Goal: Information Seeking & Learning: Learn about a topic

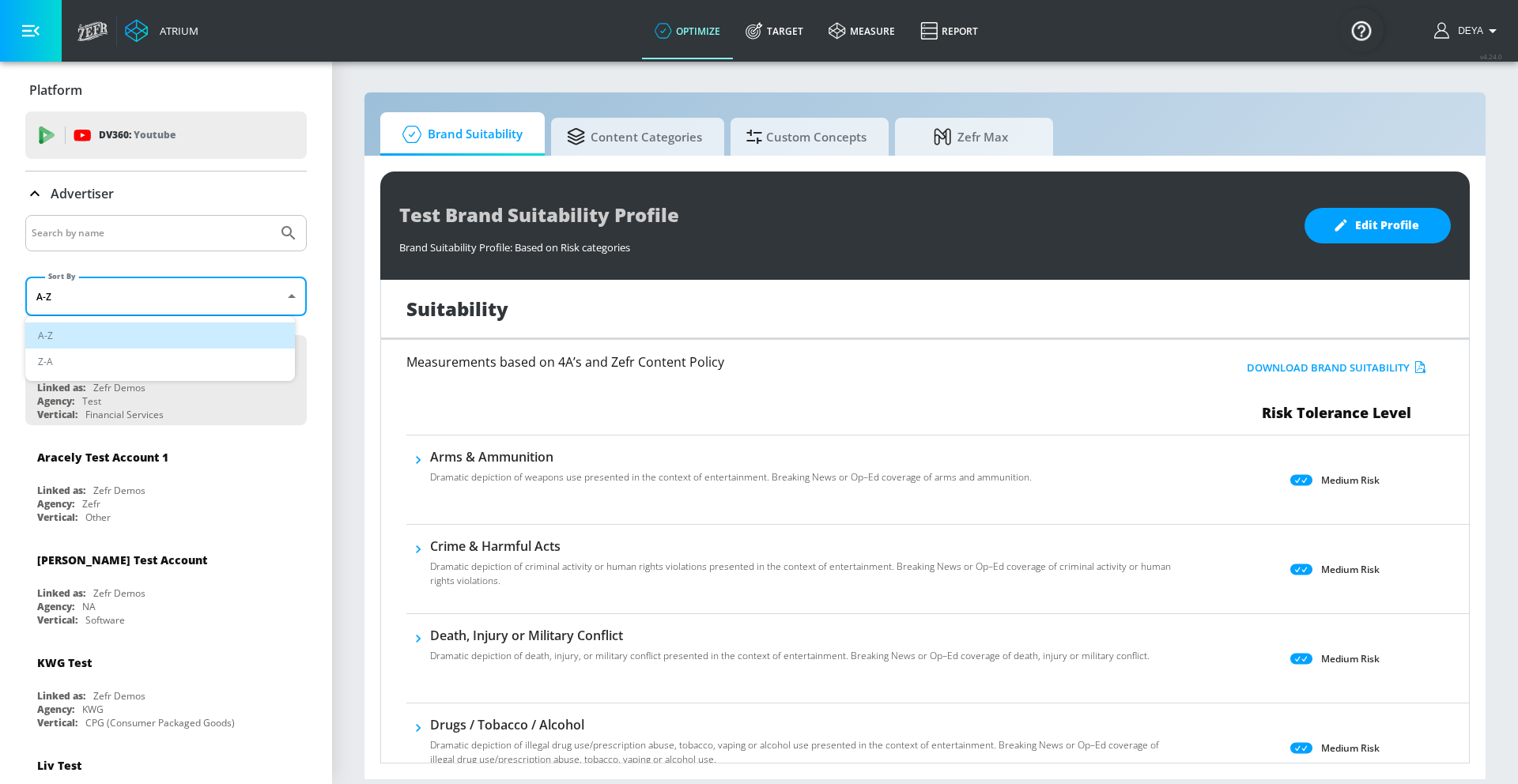
click at [210, 295] on body "Atrium optimize Target measure Report optimize Target measure Report v 4.24.0 D…" at bounding box center [759, 392] width 1518 height 784
click at [210, 295] on div at bounding box center [759, 392] width 1518 height 784
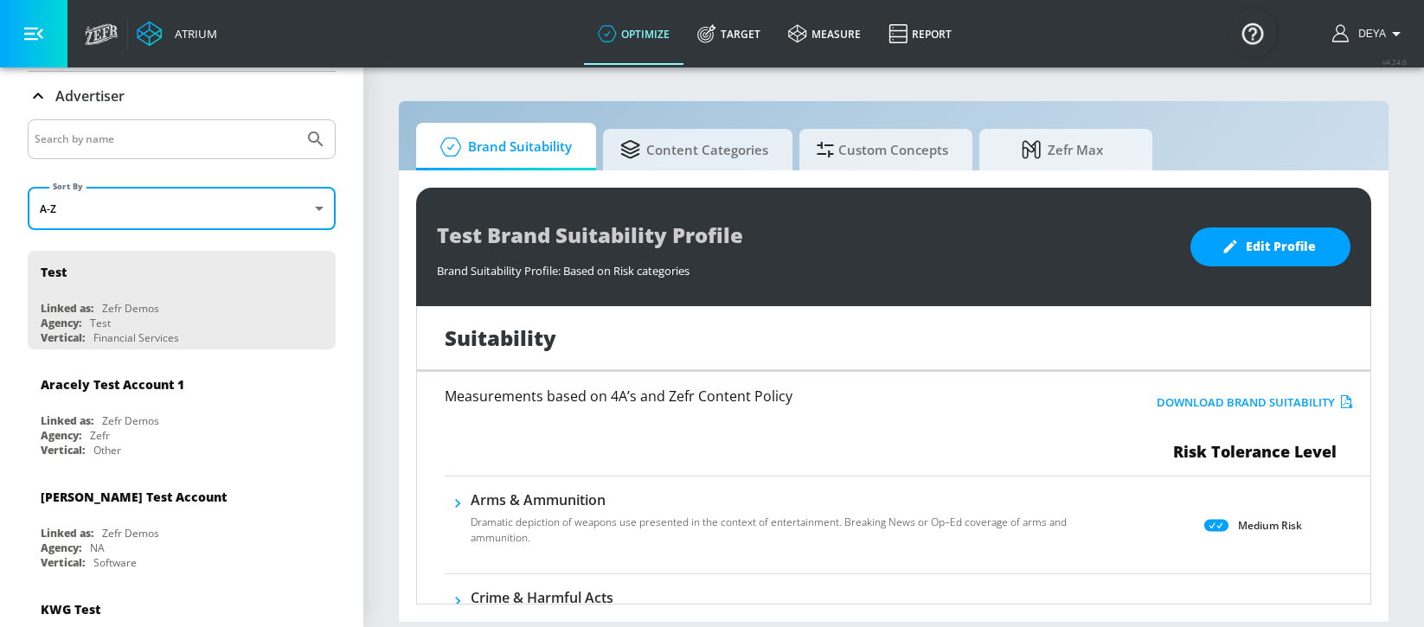
scroll to position [120, 0]
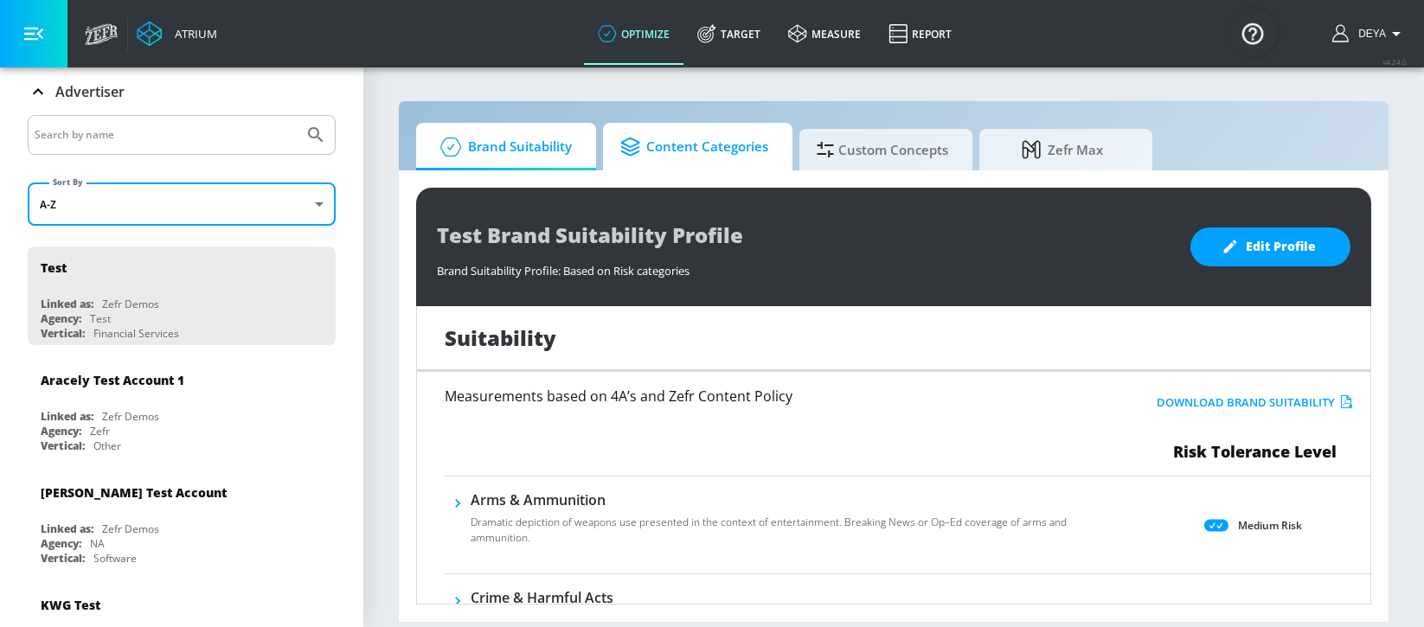
click at [725, 146] on span "Content Categories" at bounding box center [694, 147] width 148 height 42
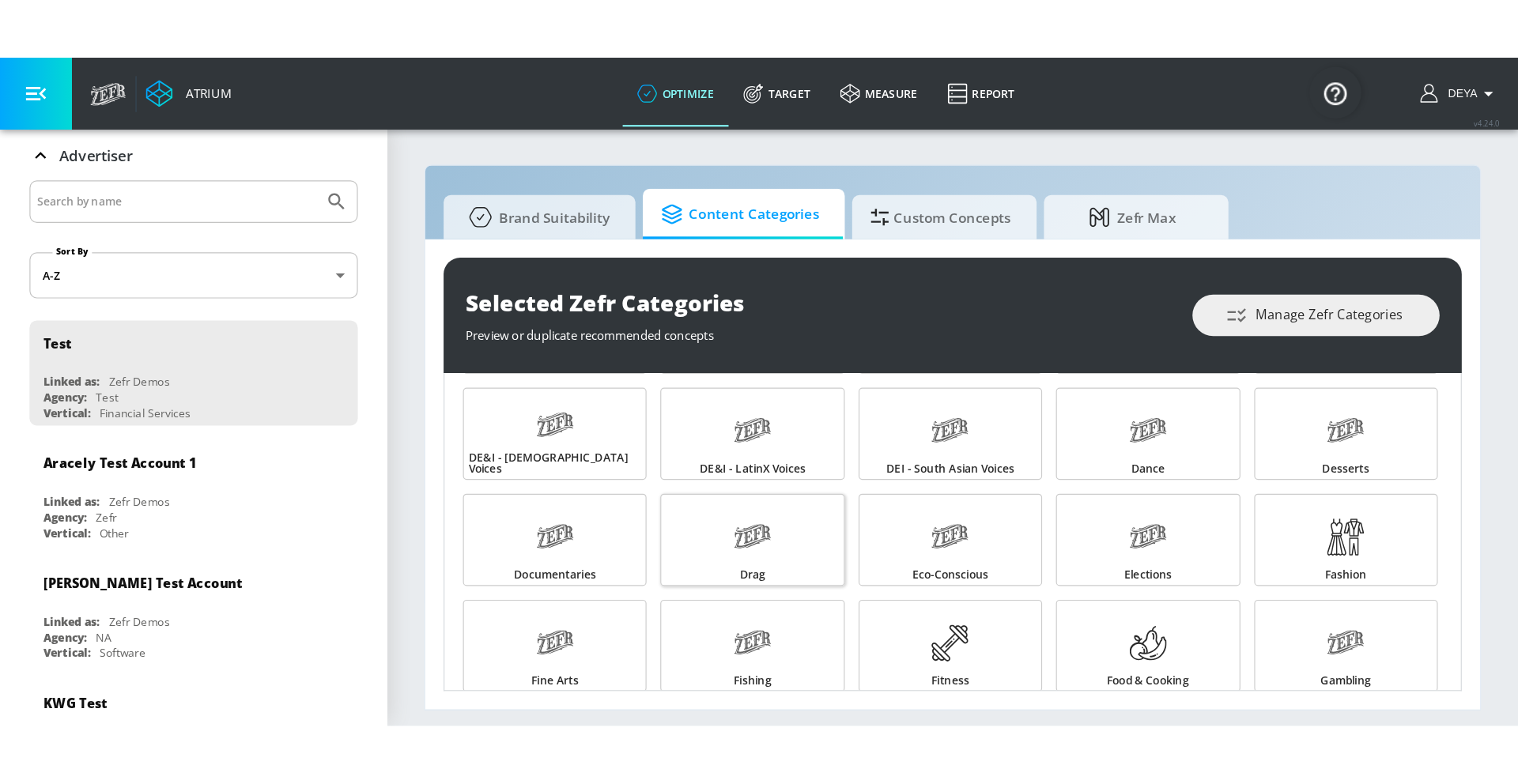
scroll to position [402, 0]
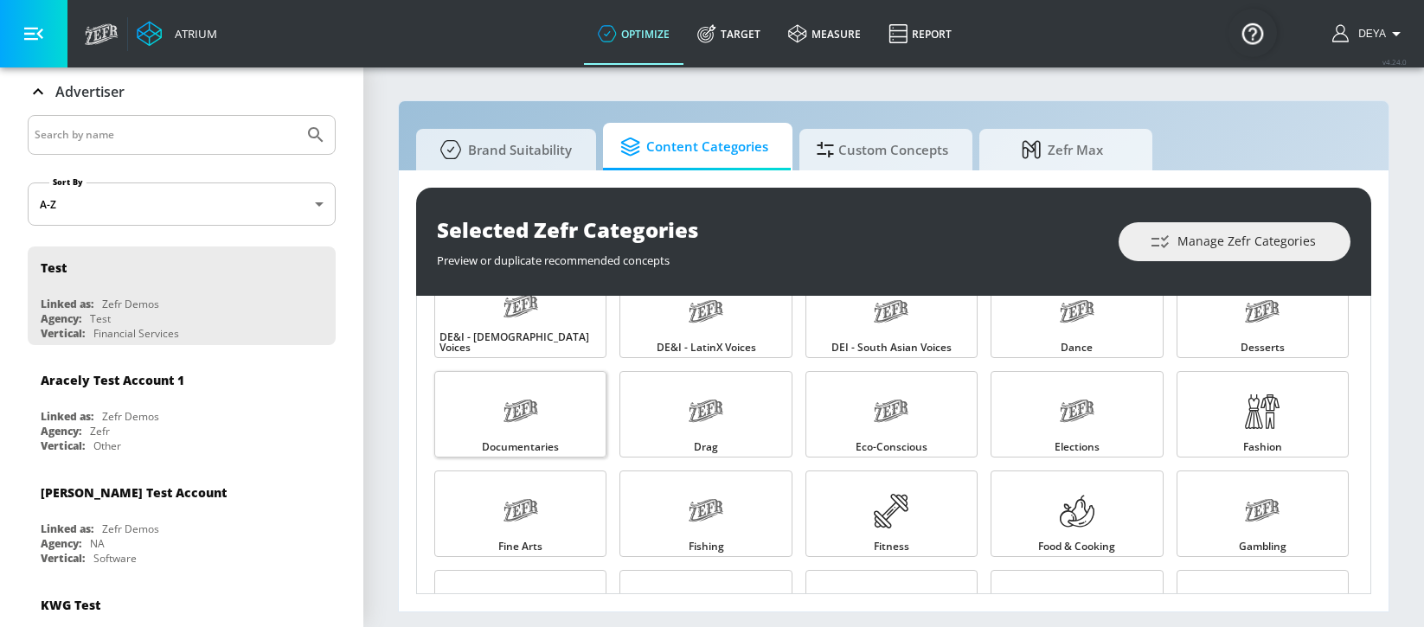
click at [488, 421] on link "Documentaries" at bounding box center [520, 414] width 172 height 87
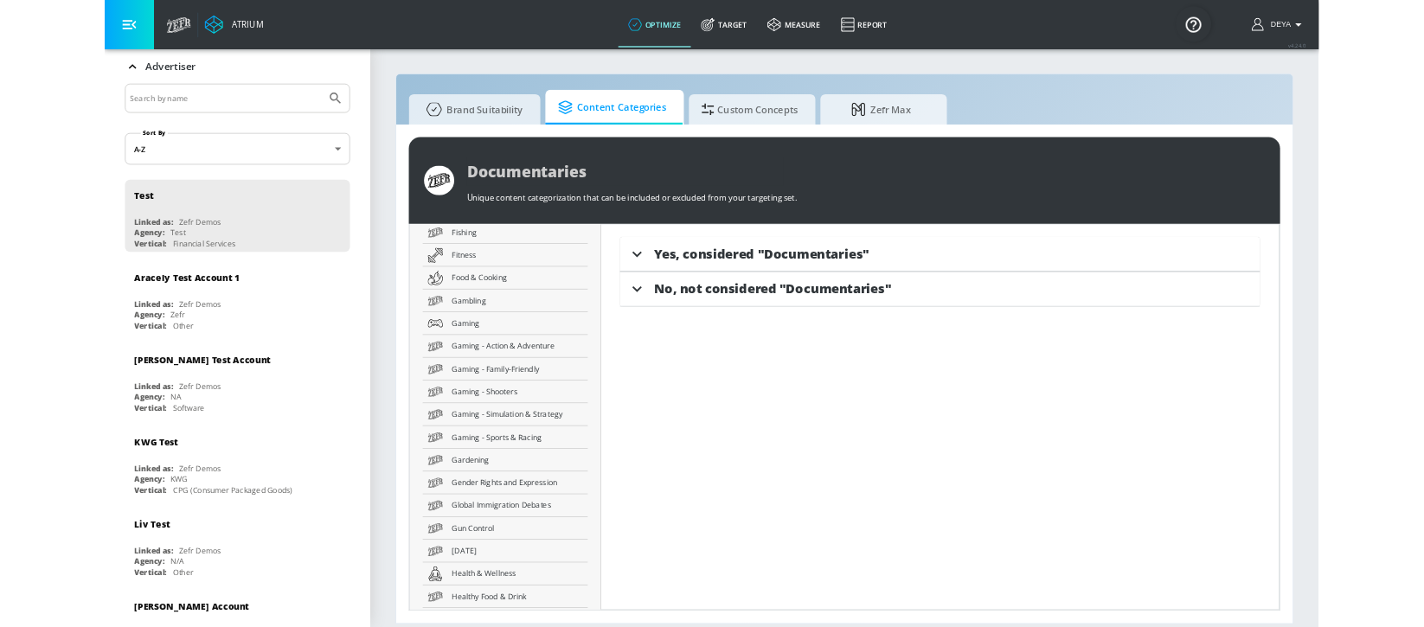
scroll to position [1198, 0]
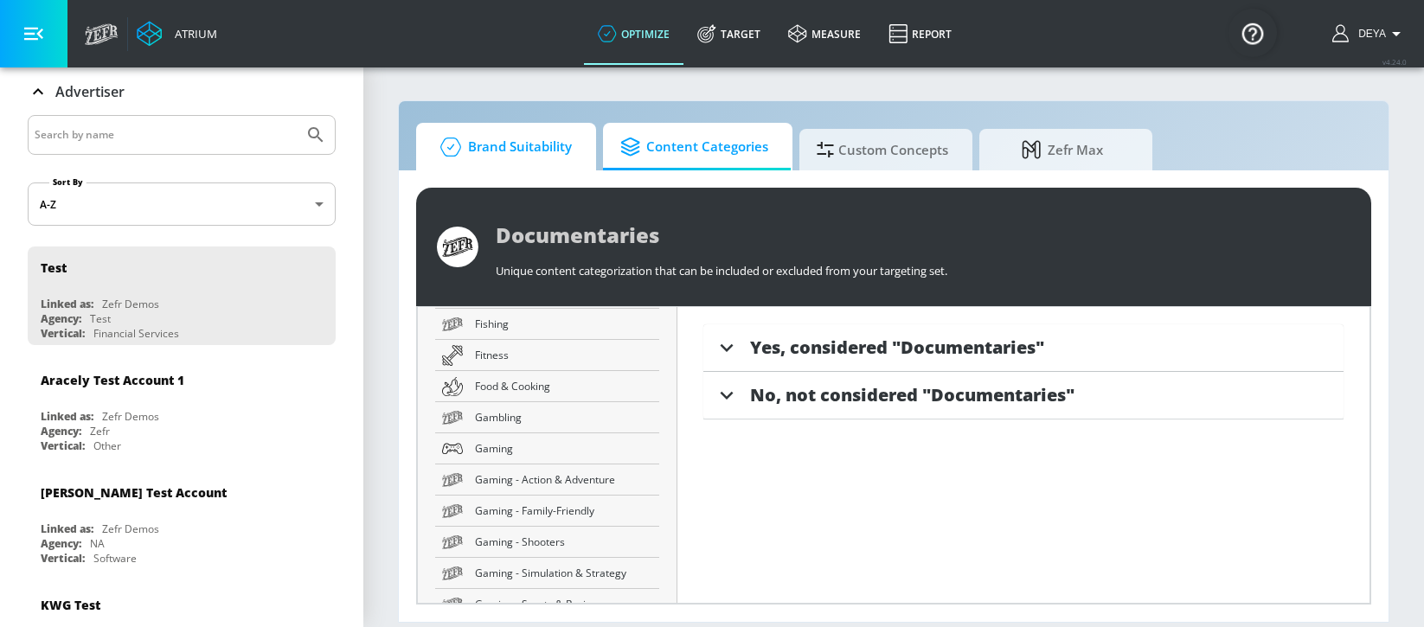
click at [497, 154] on span "Brand Suitability" at bounding box center [502, 147] width 138 height 42
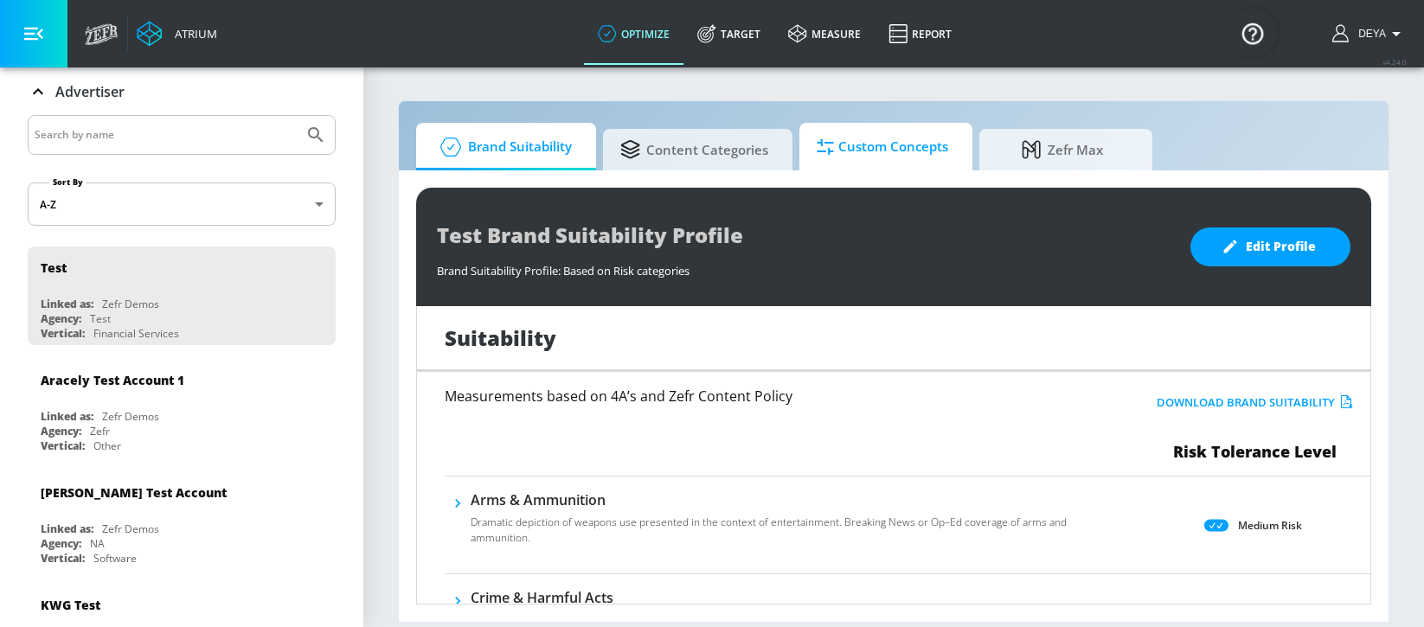
click at [913, 129] on span "Custom Concepts" at bounding box center [883, 147] width 132 height 42
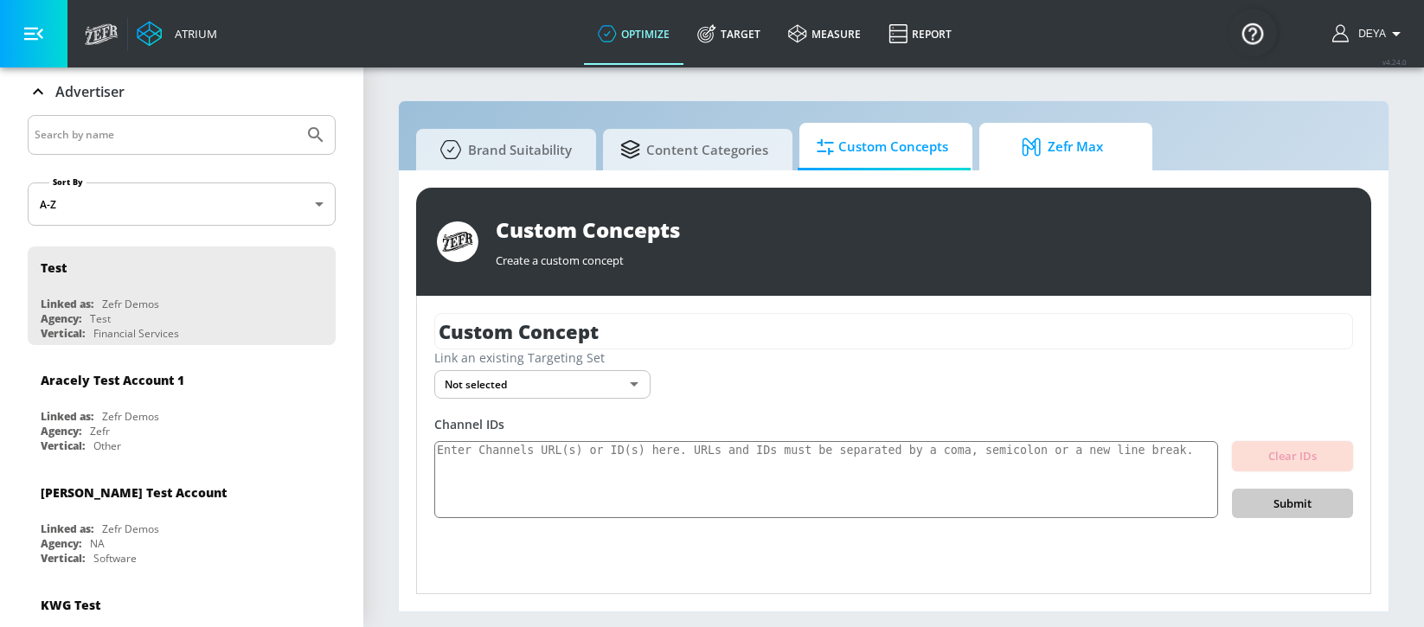
drag, startPoint x: 1111, startPoint y: 145, endPoint x: 1095, endPoint y: 146, distance: 15.6
click at [1111, 145] on span "Zefr Max" at bounding box center [1063, 147] width 132 height 42
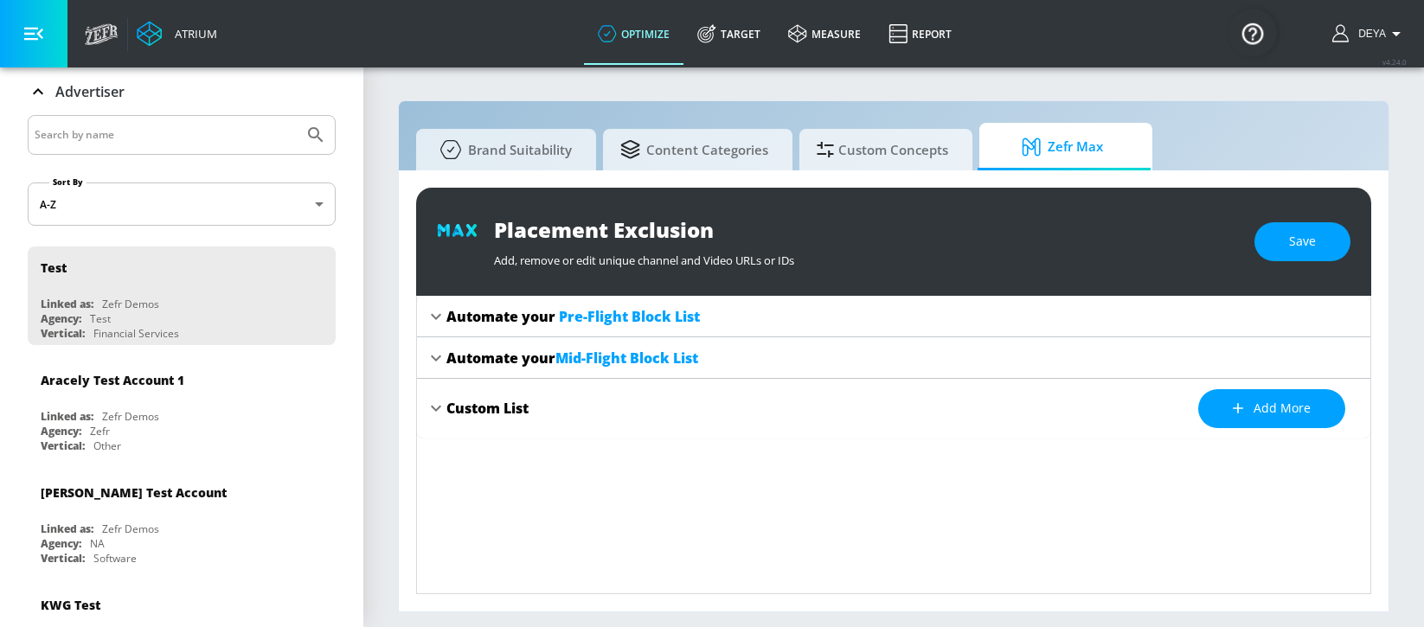
click at [674, 318] on span "Pre-Flight Block List" at bounding box center [629, 316] width 141 height 19
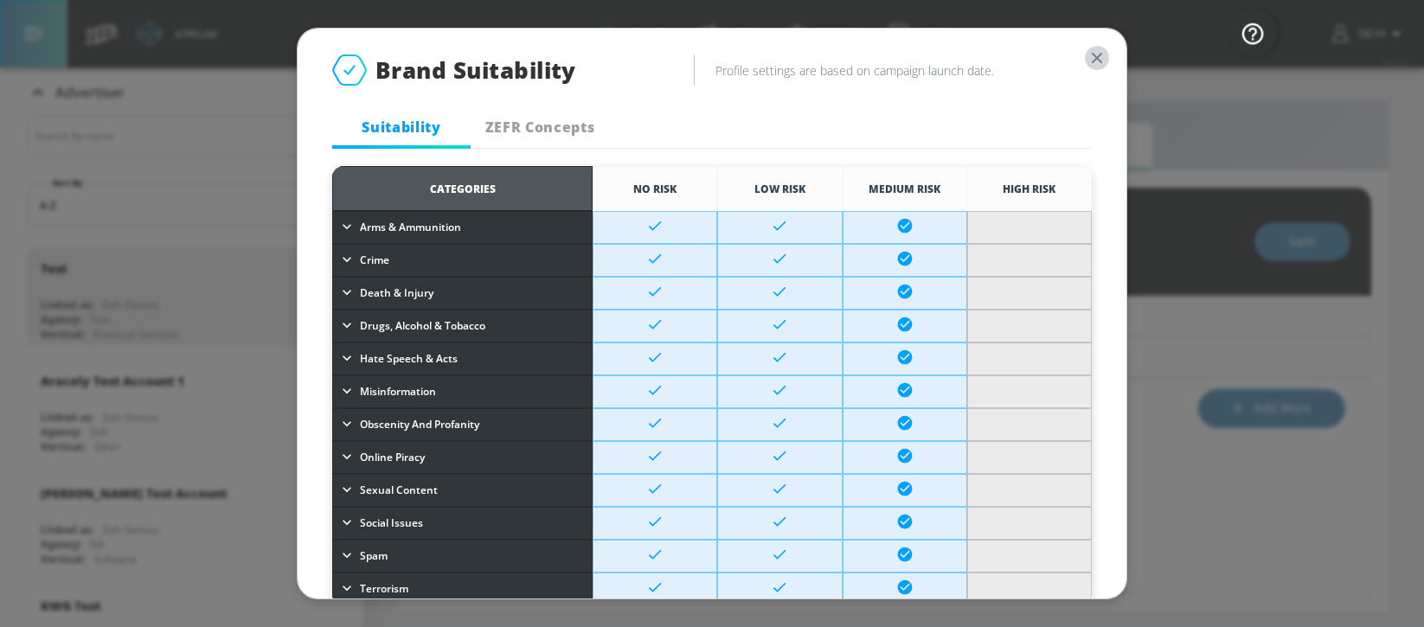
click at [1092, 53] on icon "button" at bounding box center [1097, 58] width 10 height 10
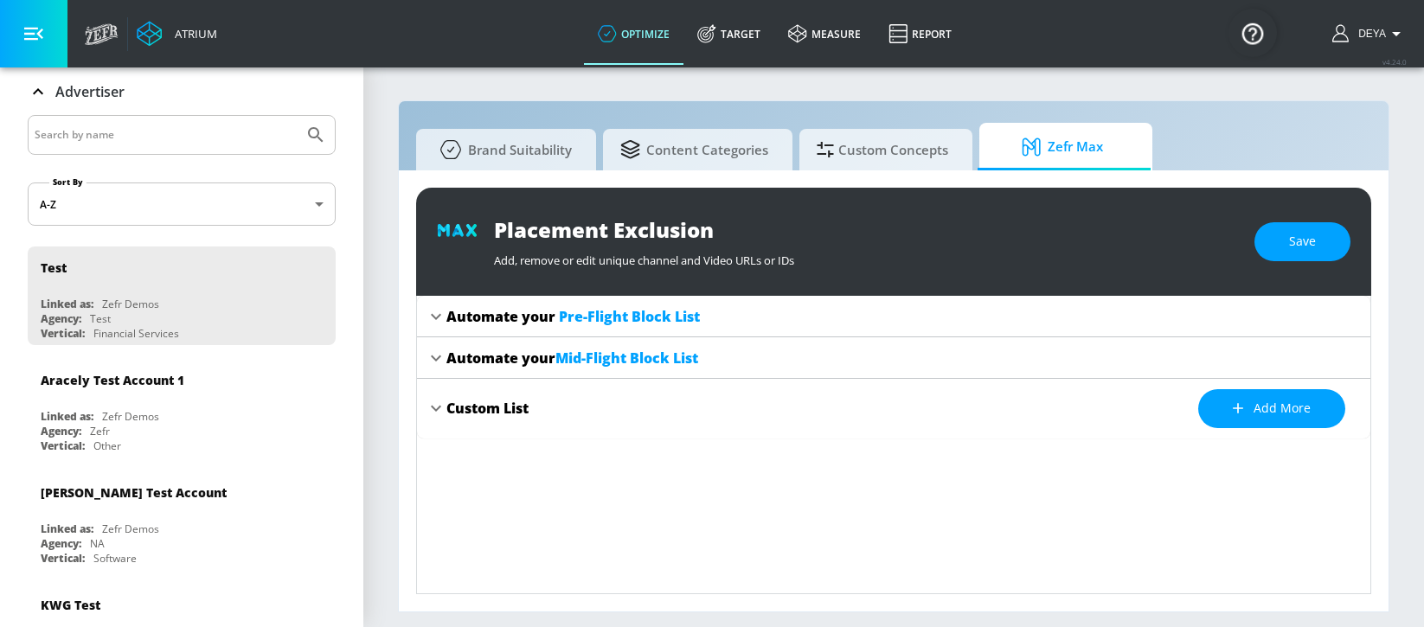
click at [655, 317] on span "Pre-Flight Block List" at bounding box center [629, 316] width 141 height 19
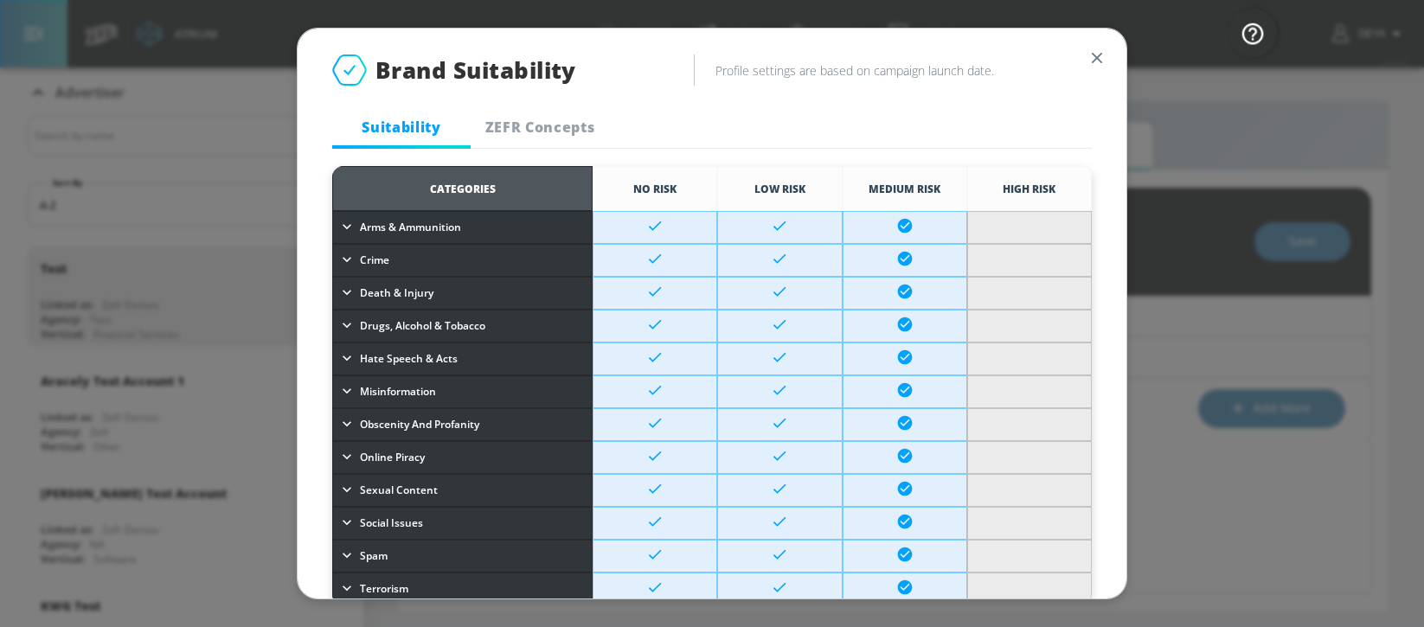
click at [560, 133] on span "ZEFR Concepts" at bounding box center [540, 127] width 118 height 19
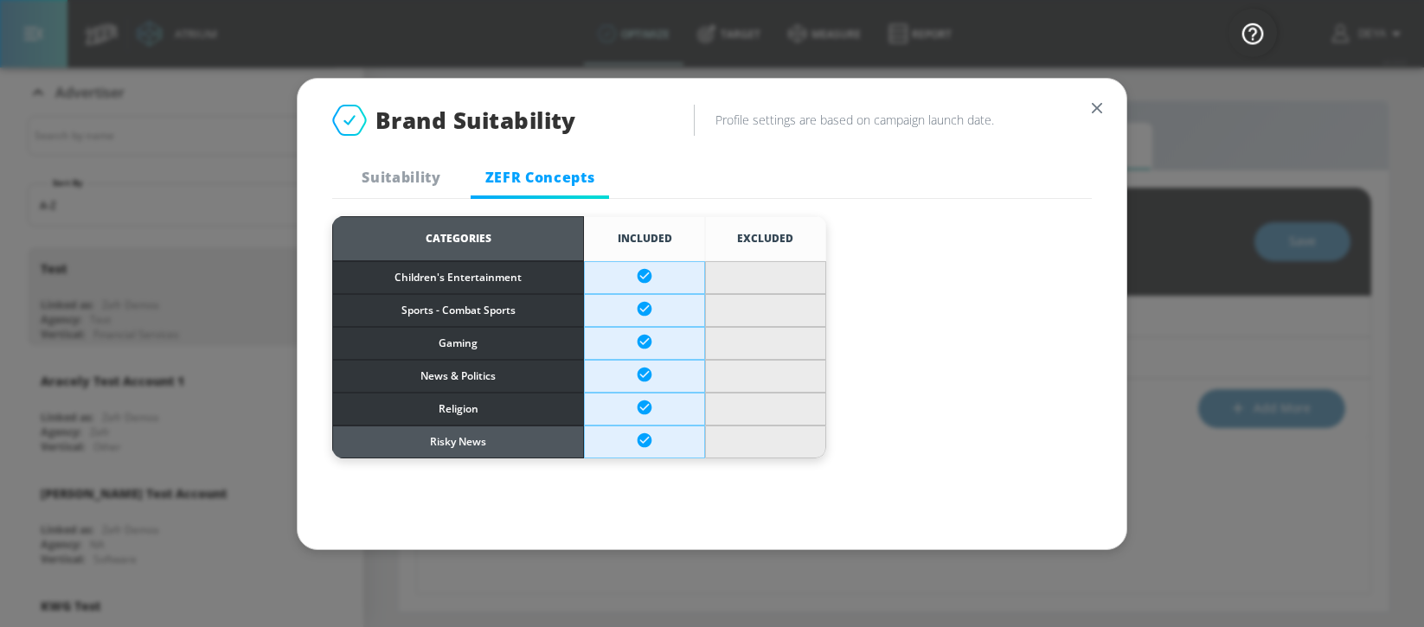
click at [517, 449] on span "Risky News" at bounding box center [458, 442] width 248 height 19
click at [446, 439] on span "Risky News" at bounding box center [458, 442] width 248 height 19
click at [448, 450] on span "Risky News" at bounding box center [458, 442] width 248 height 19
click at [448, 449] on span "Risky News" at bounding box center [458, 442] width 248 height 19
click at [453, 446] on span "Risky News" at bounding box center [458, 442] width 248 height 19
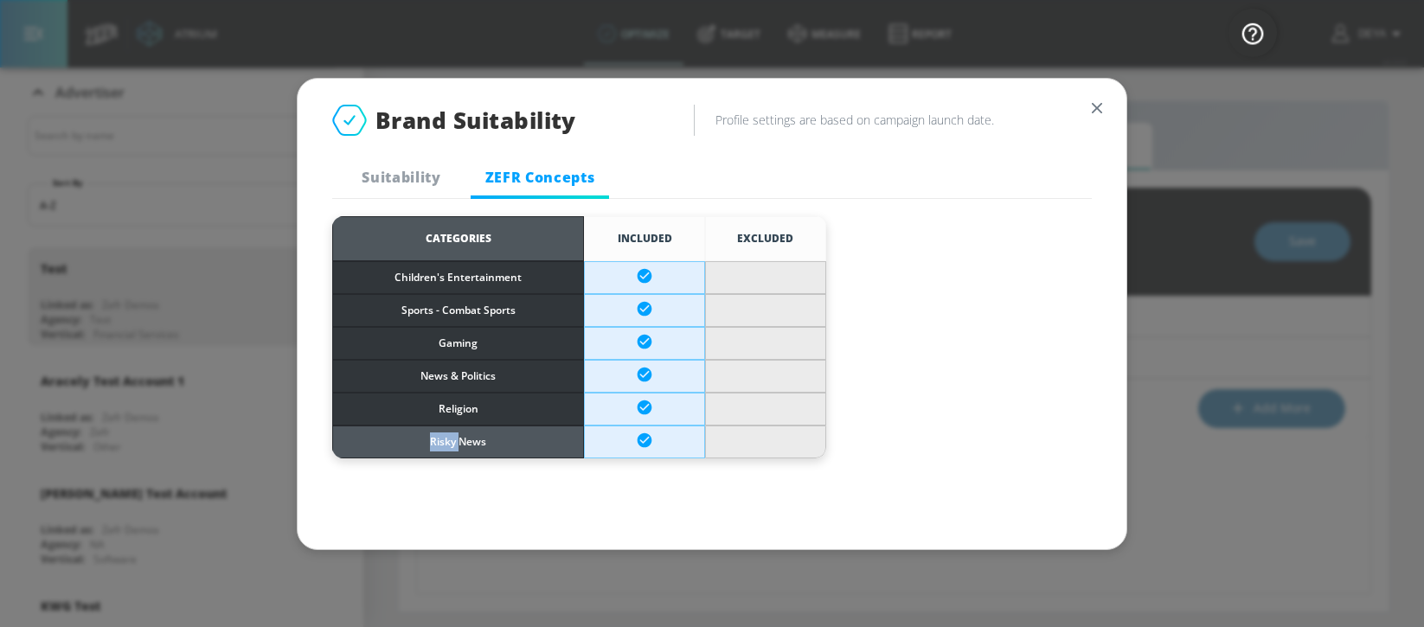
click at [453, 446] on span "Risky News" at bounding box center [458, 442] width 248 height 19
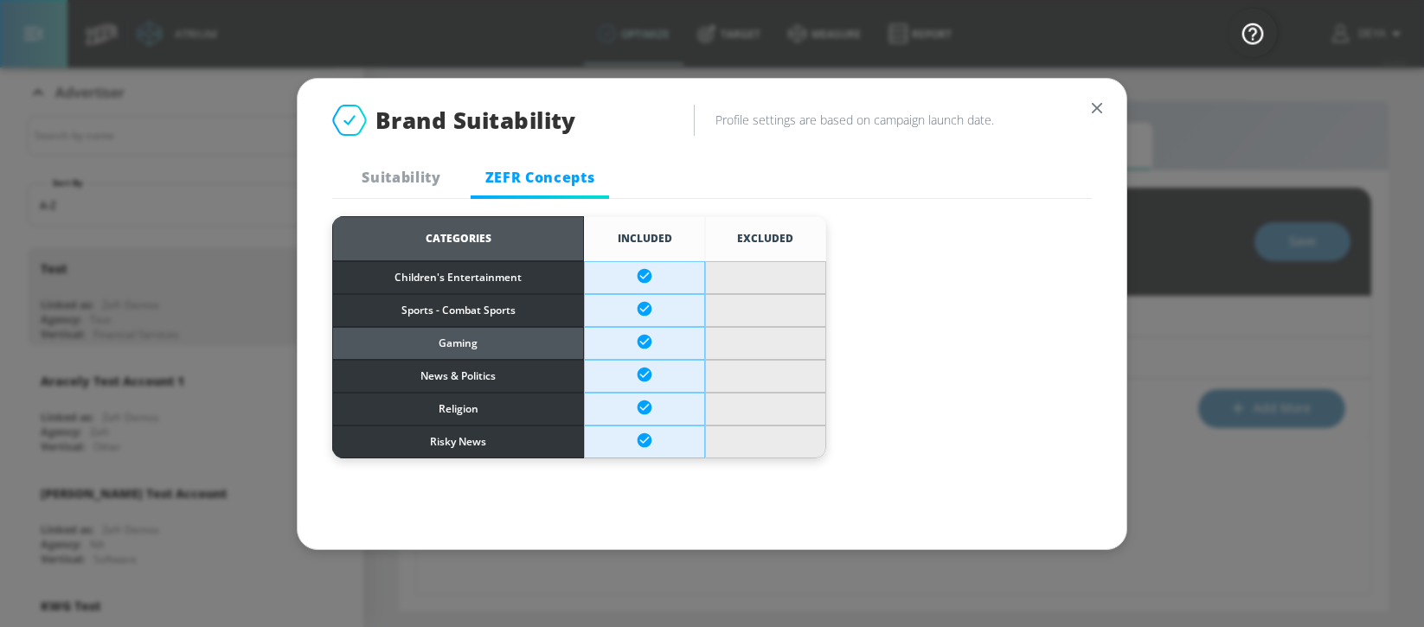
click at [446, 348] on span "Gaming" at bounding box center [458, 343] width 248 height 19
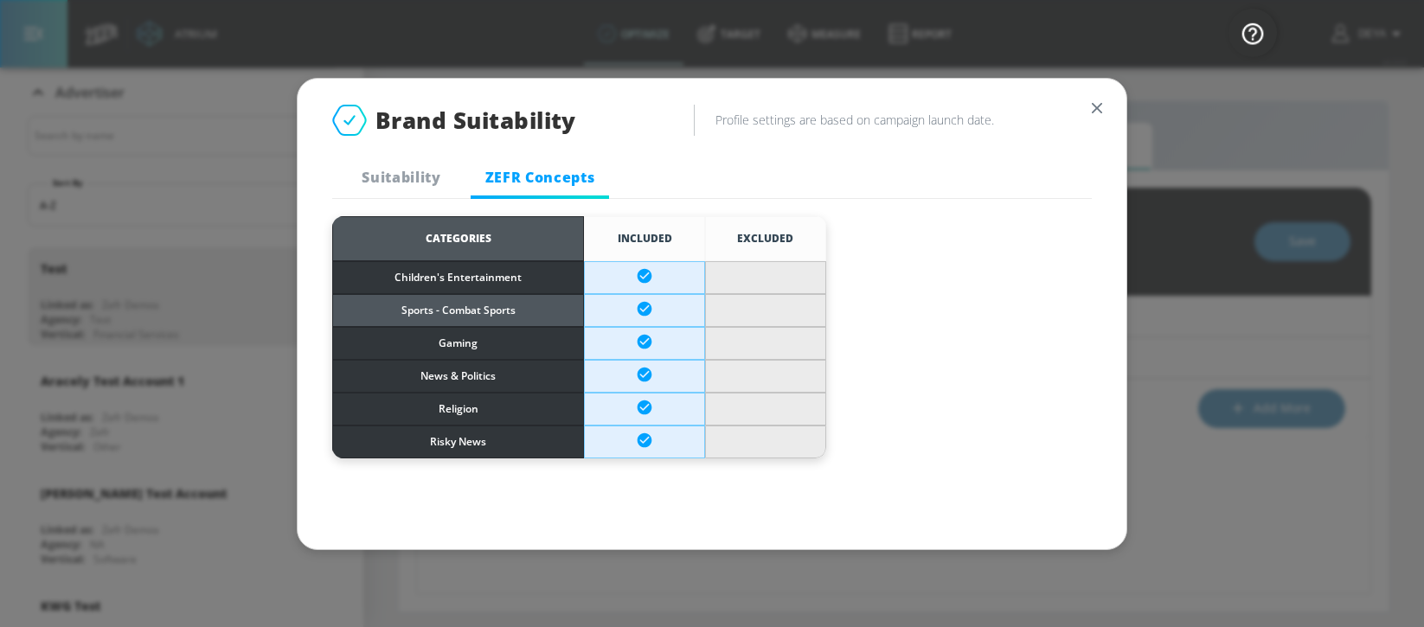
click at [451, 297] on td "Sports - Combat Sports" at bounding box center [458, 310] width 252 height 33
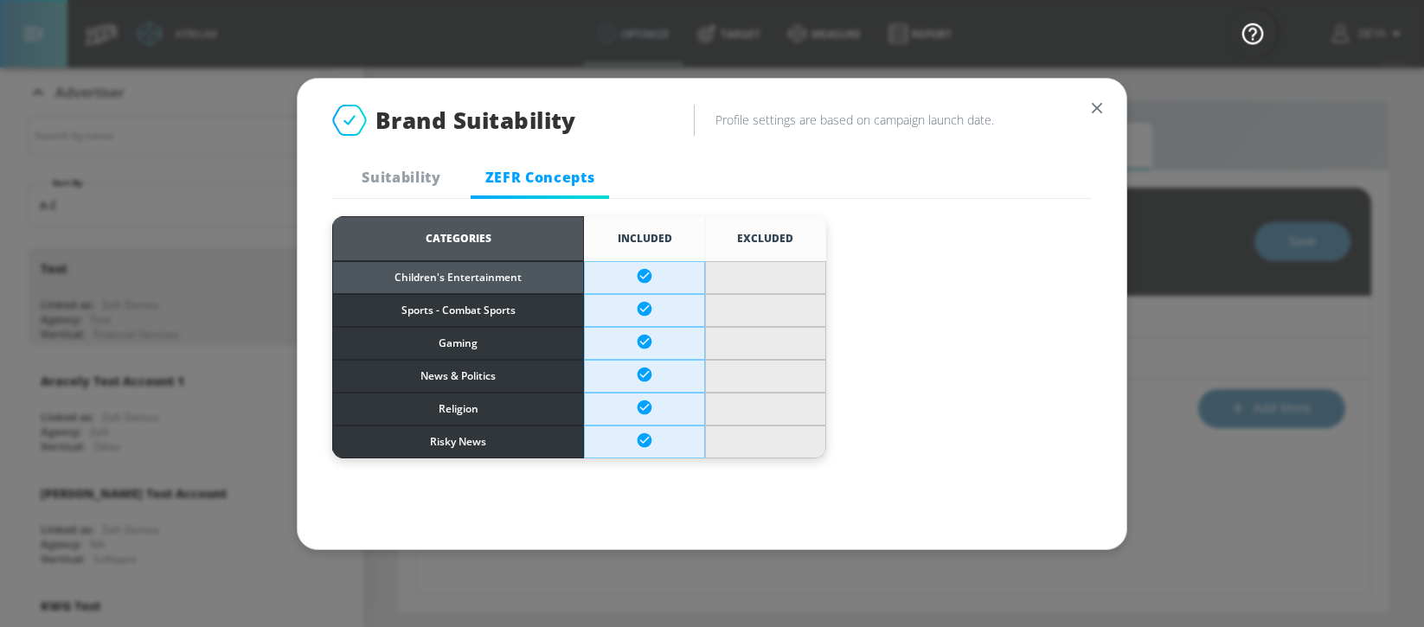
click at [461, 276] on span "Children's Entertainment" at bounding box center [458, 277] width 248 height 19
click at [1099, 111] on icon "button" at bounding box center [1097, 107] width 10 height 10
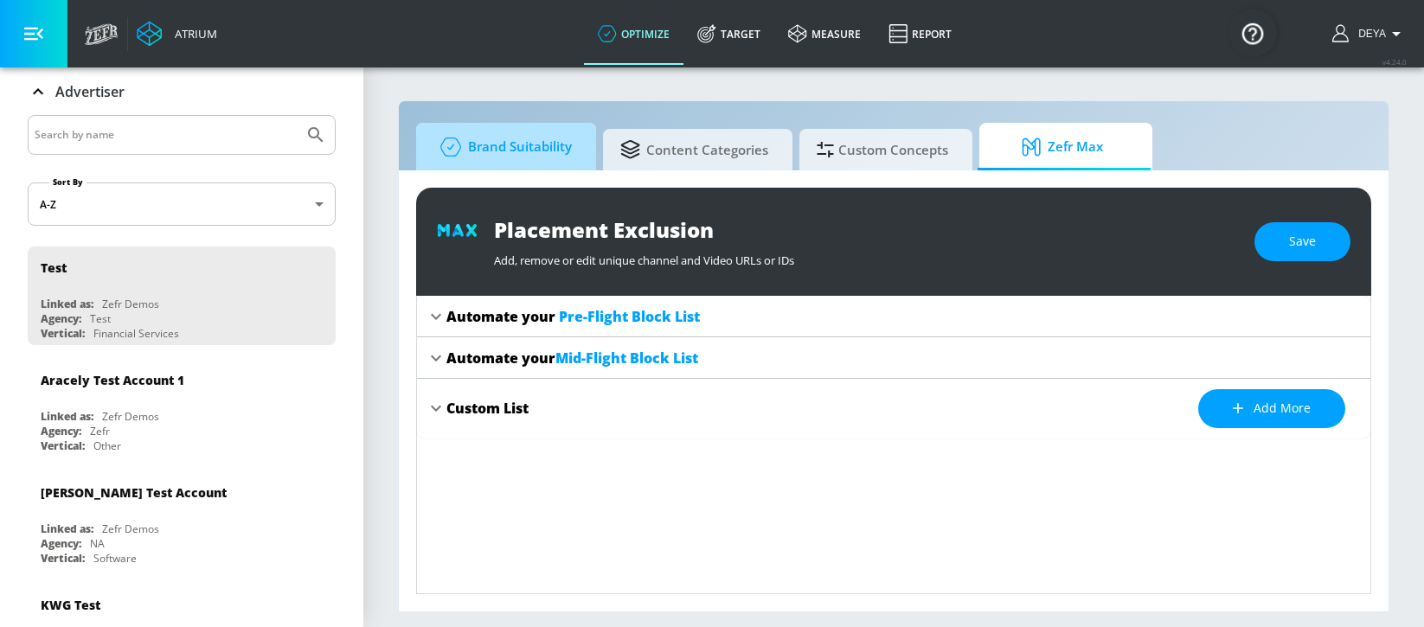
click at [516, 144] on span "Brand Suitability" at bounding box center [502, 147] width 138 height 42
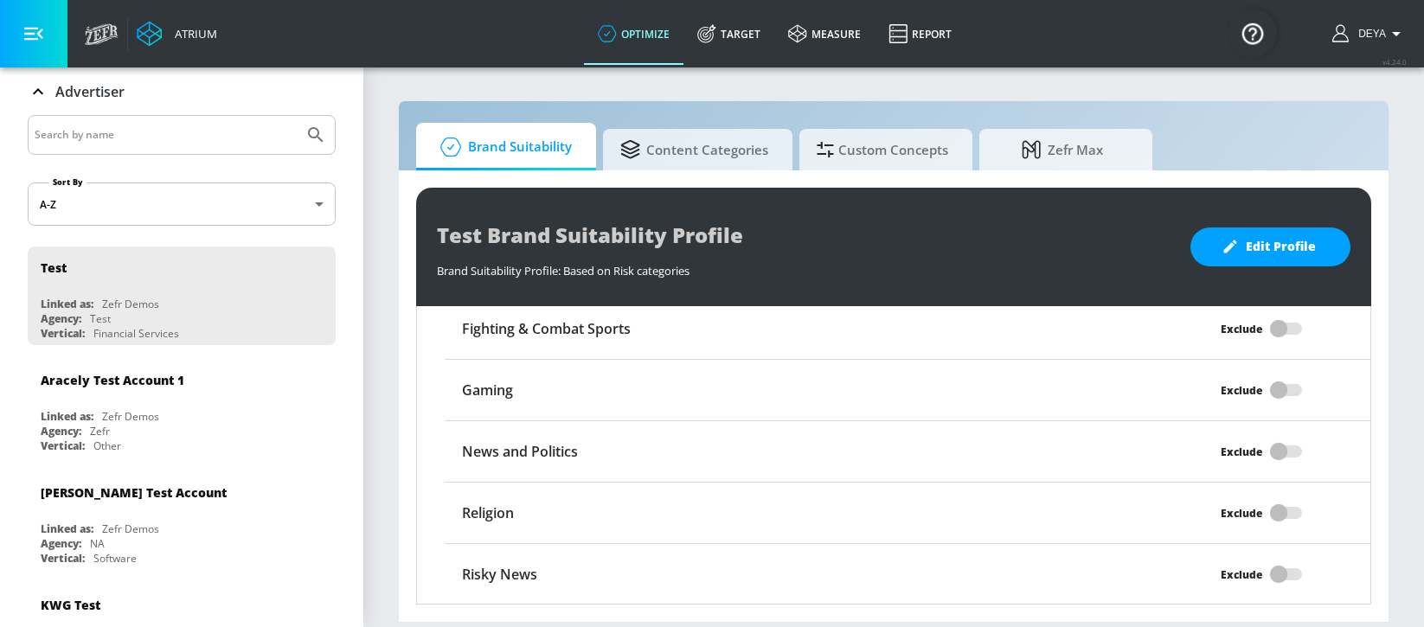
scroll to position [1508, 0]
click at [673, 147] on span "Content Categories" at bounding box center [694, 147] width 148 height 42
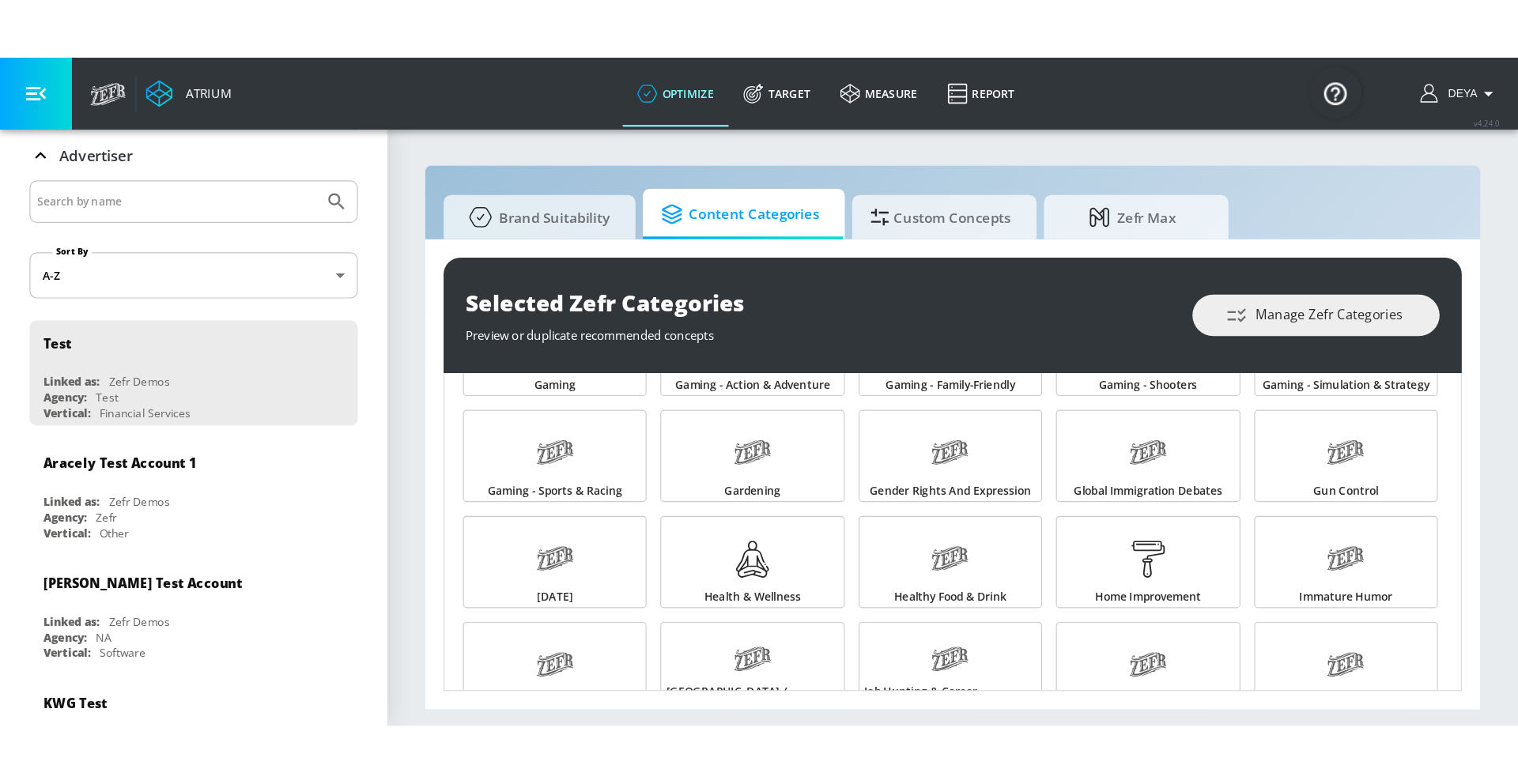
scroll to position [721, 0]
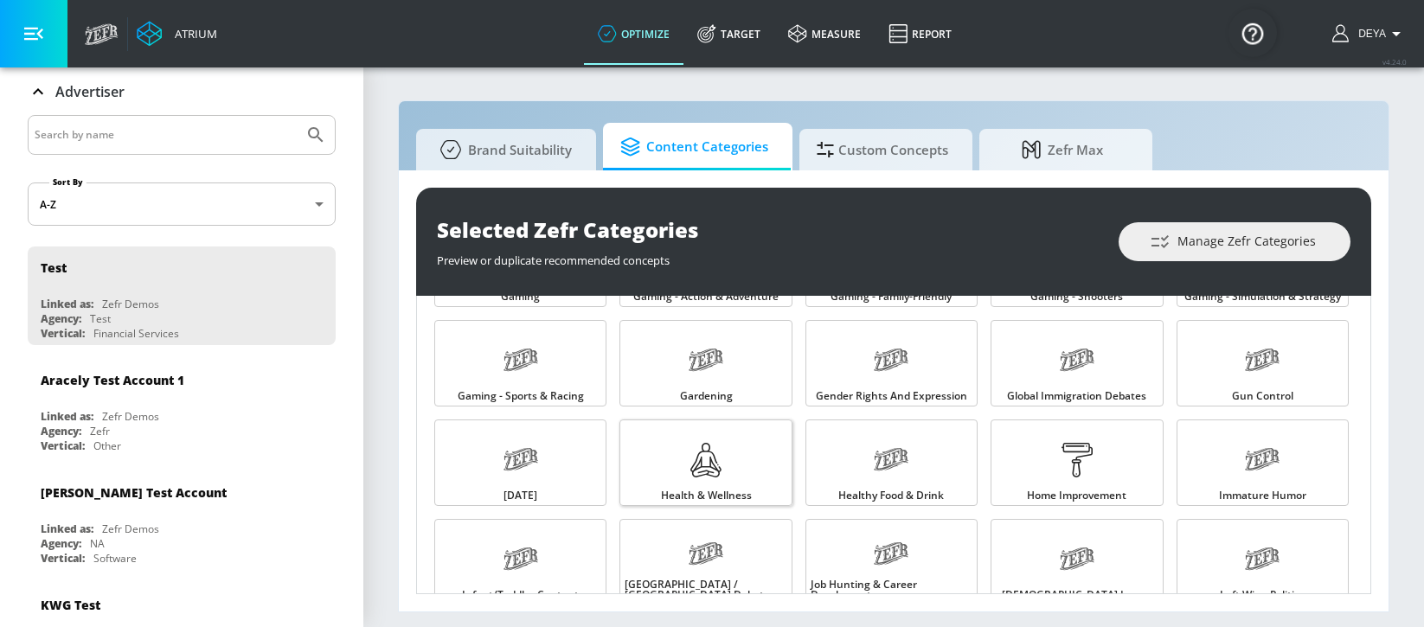
click at [689, 445] on icon at bounding box center [706, 460] width 35 height 35
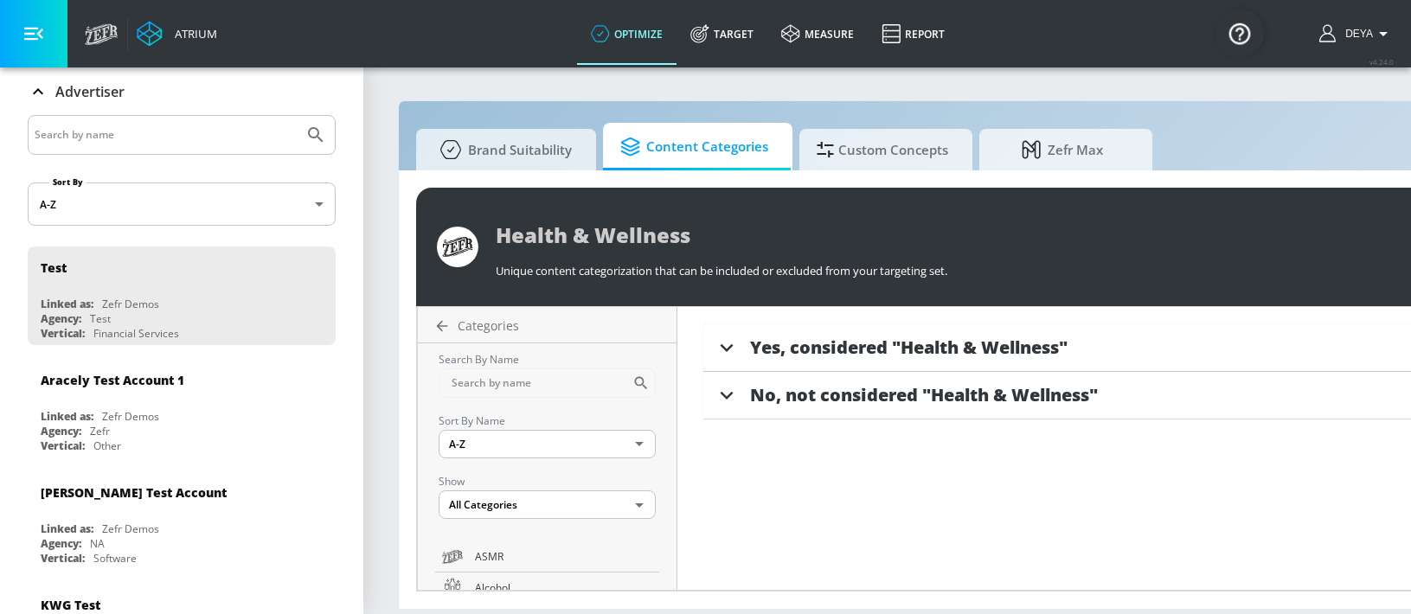
click at [921, 342] on span "Yes, considered "Health & Wellness"" at bounding box center [909, 347] width 318 height 23
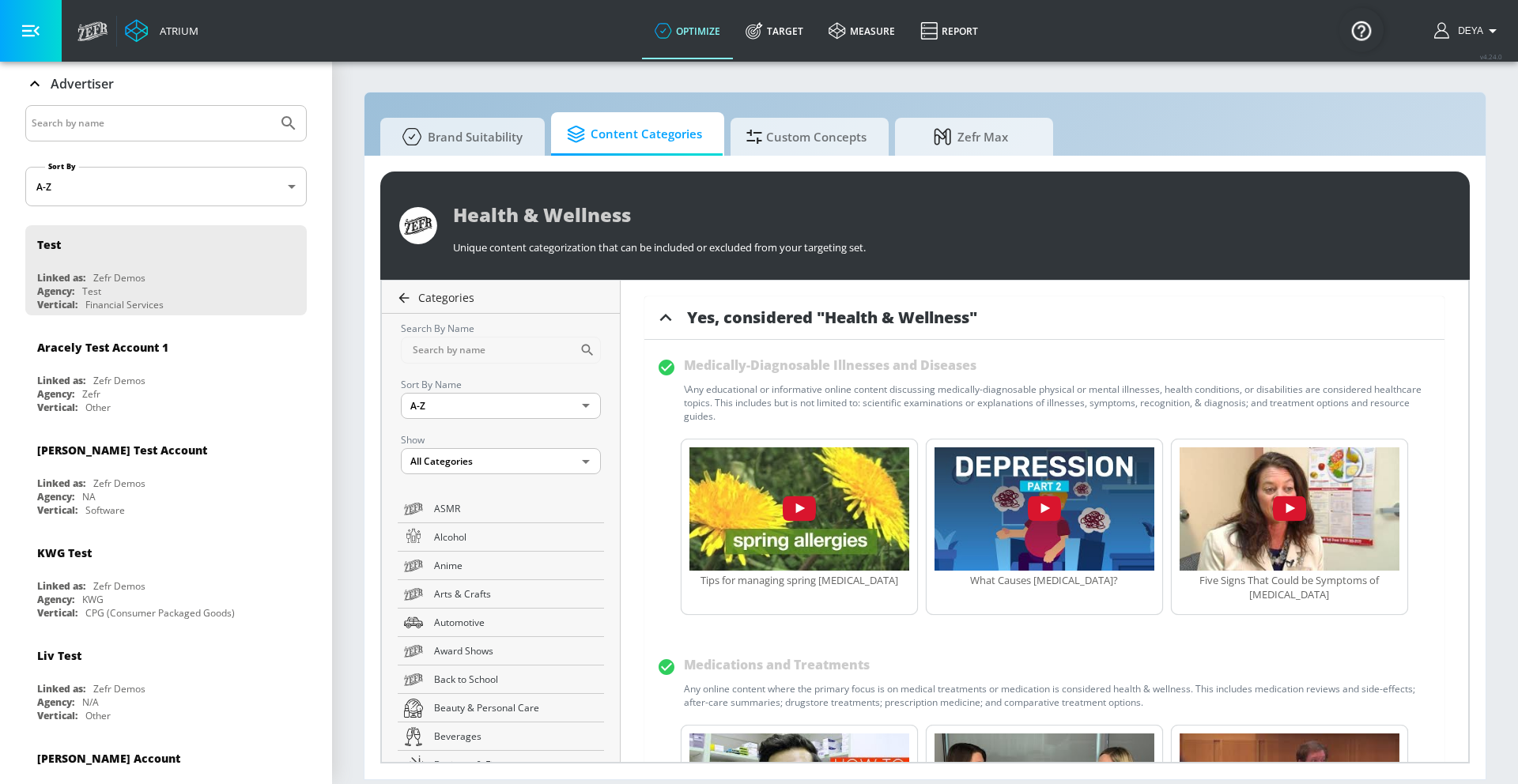
click at [408, 296] on icon at bounding box center [403, 298] width 16 height 16
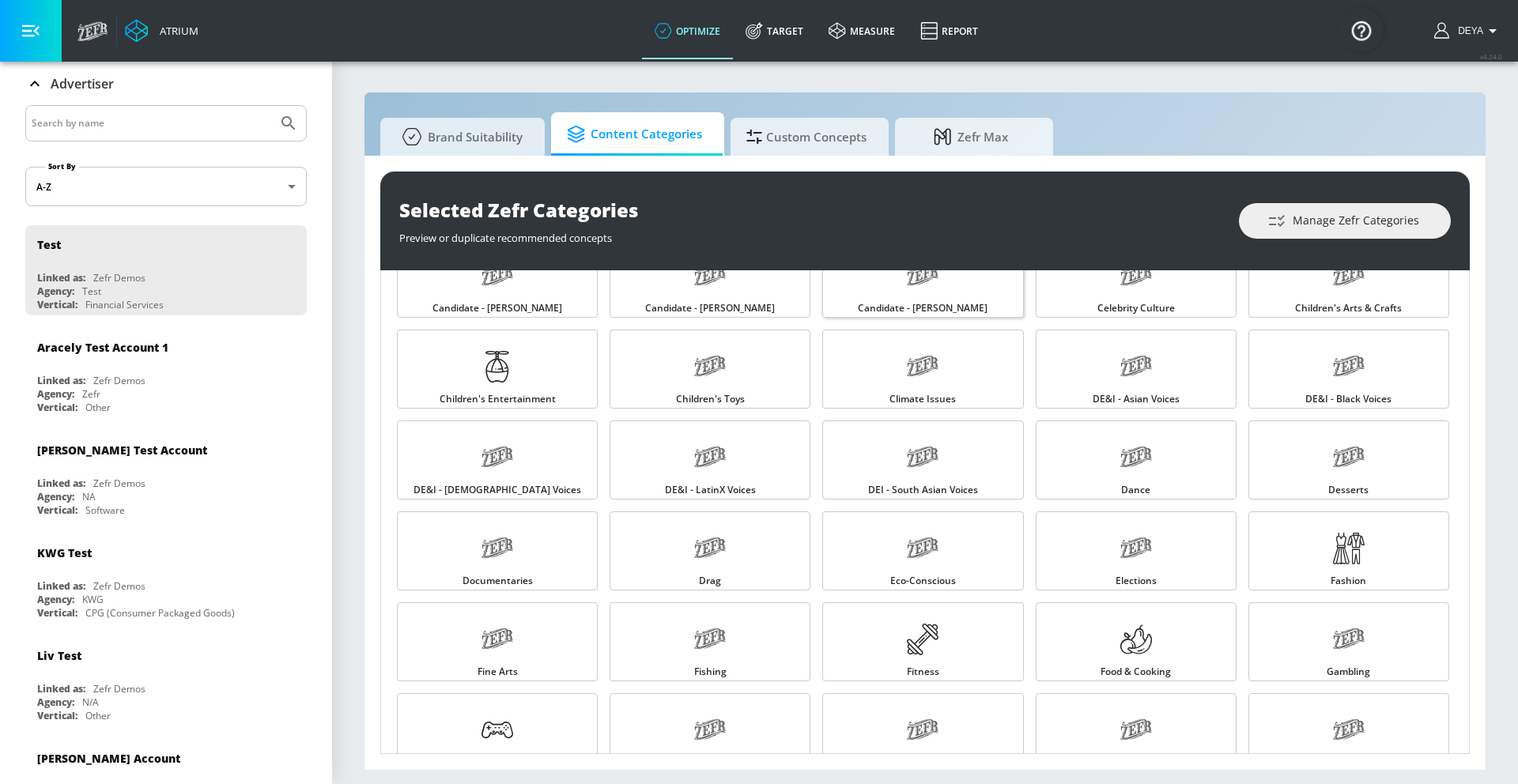
scroll to position [279, 0]
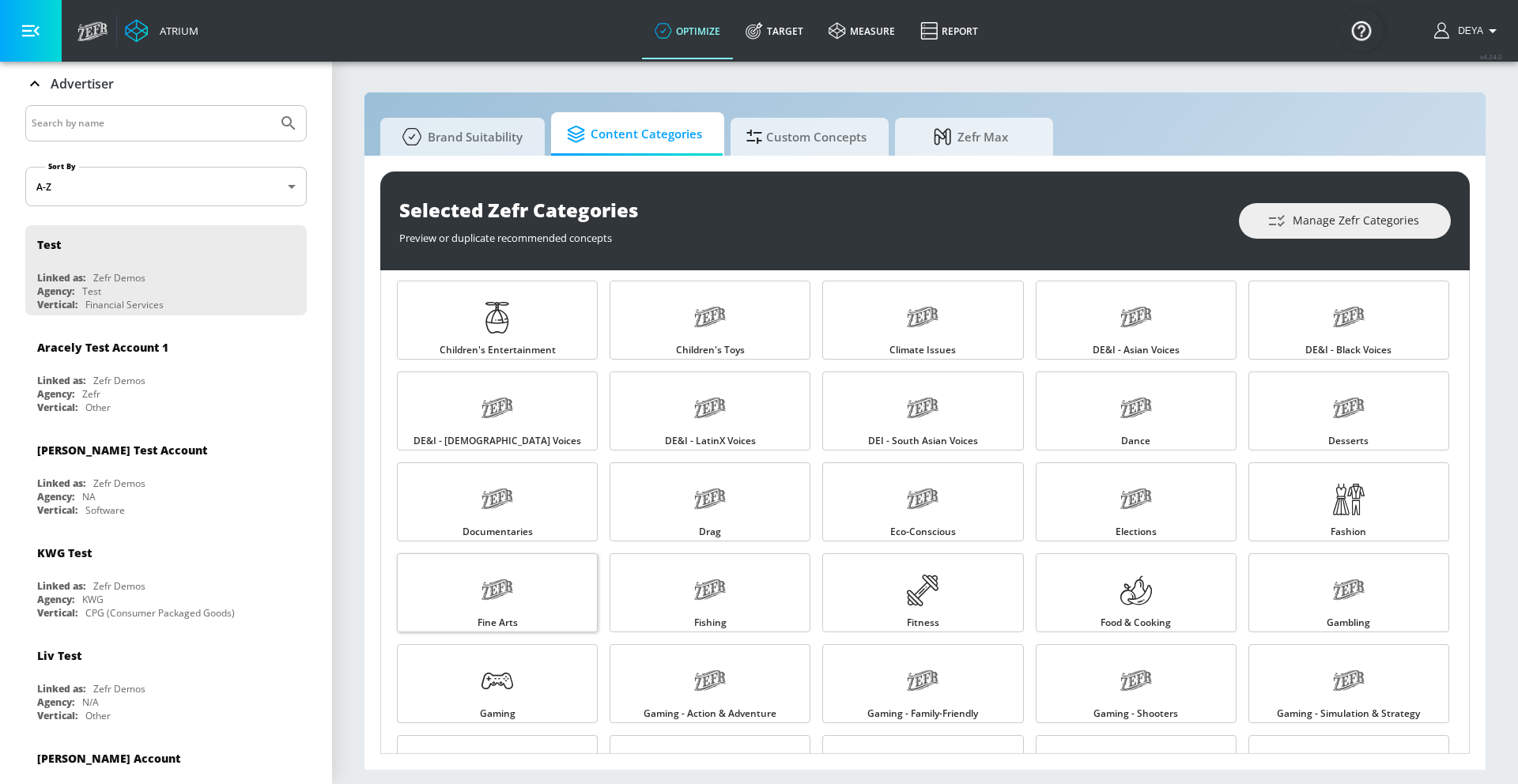
click at [538, 603] on link "Fine Arts" at bounding box center [497, 593] width 201 height 79
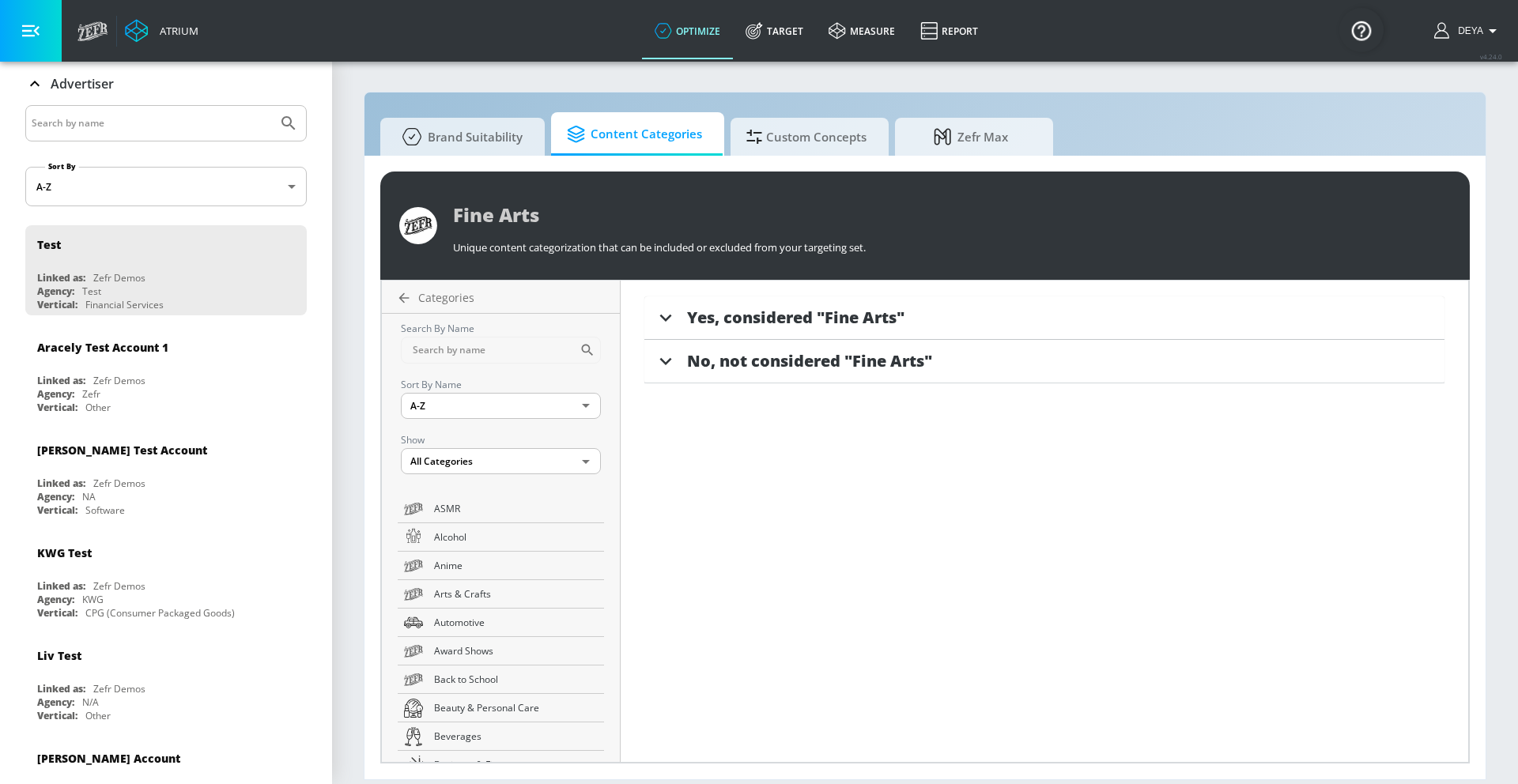
click at [789, 309] on span "Yes, considered "Fine Arts"" at bounding box center [796, 317] width 218 height 21
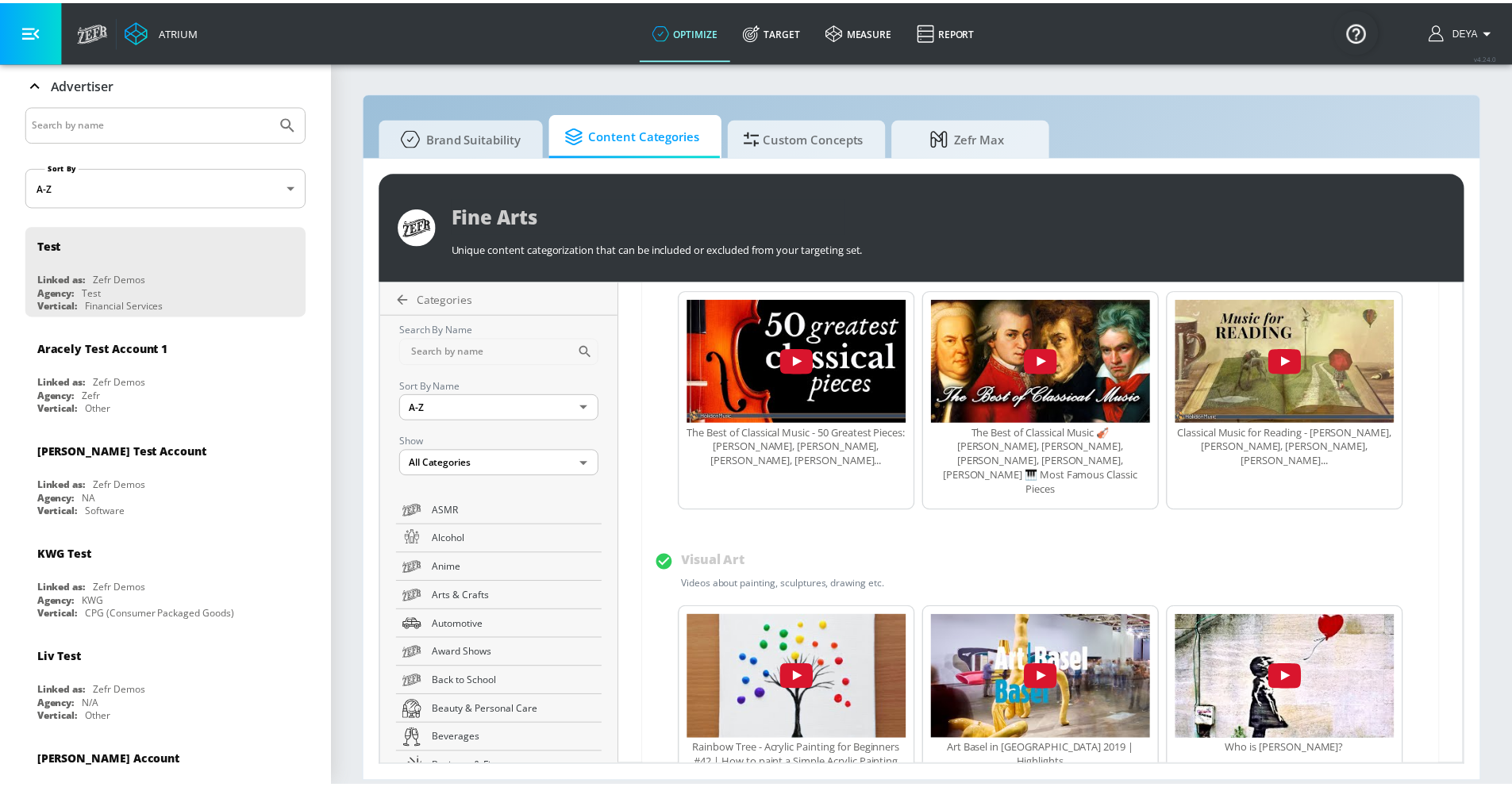
scroll to position [421, 0]
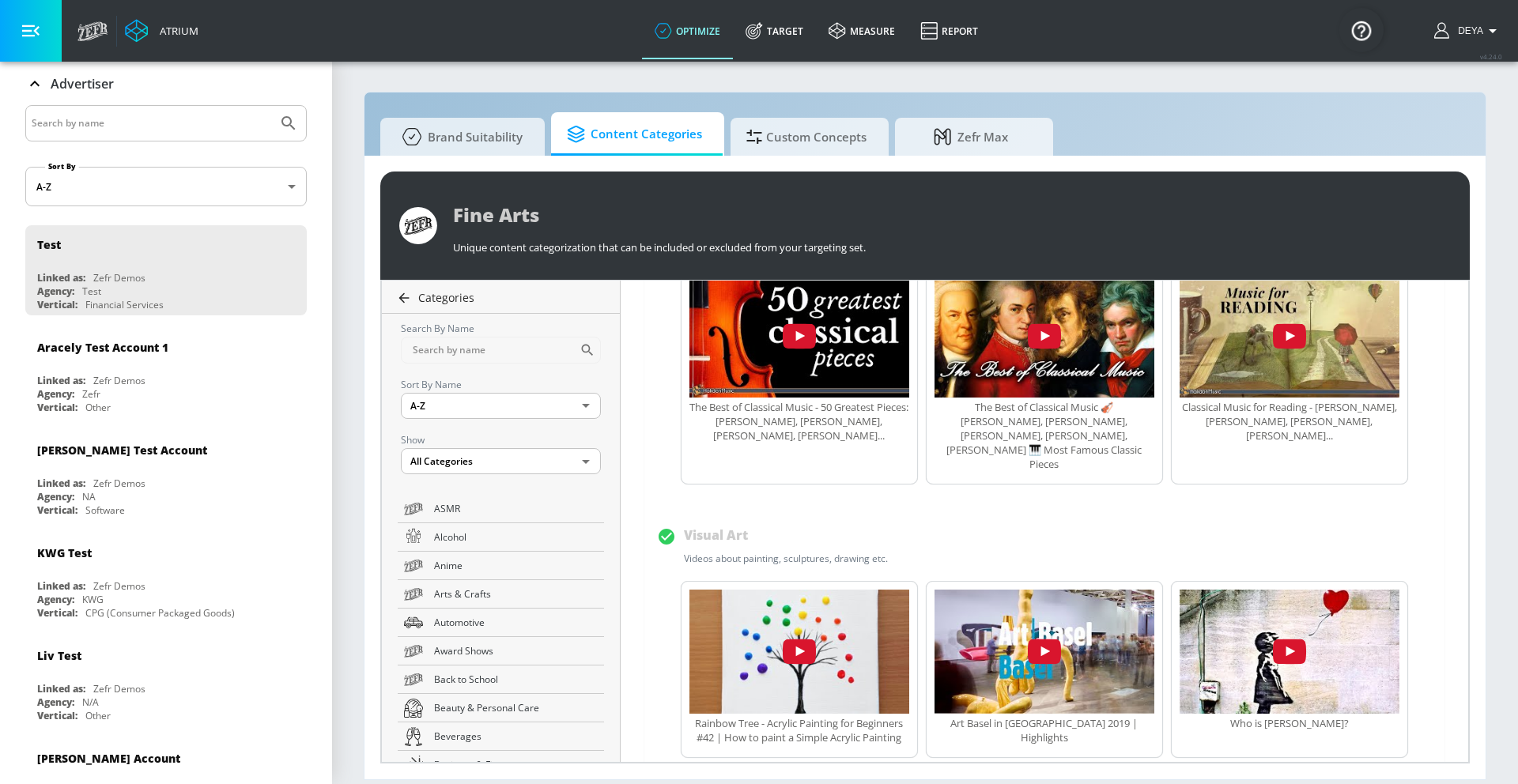
click at [434, 297] on span "Categories" at bounding box center [446, 298] width 56 height 15
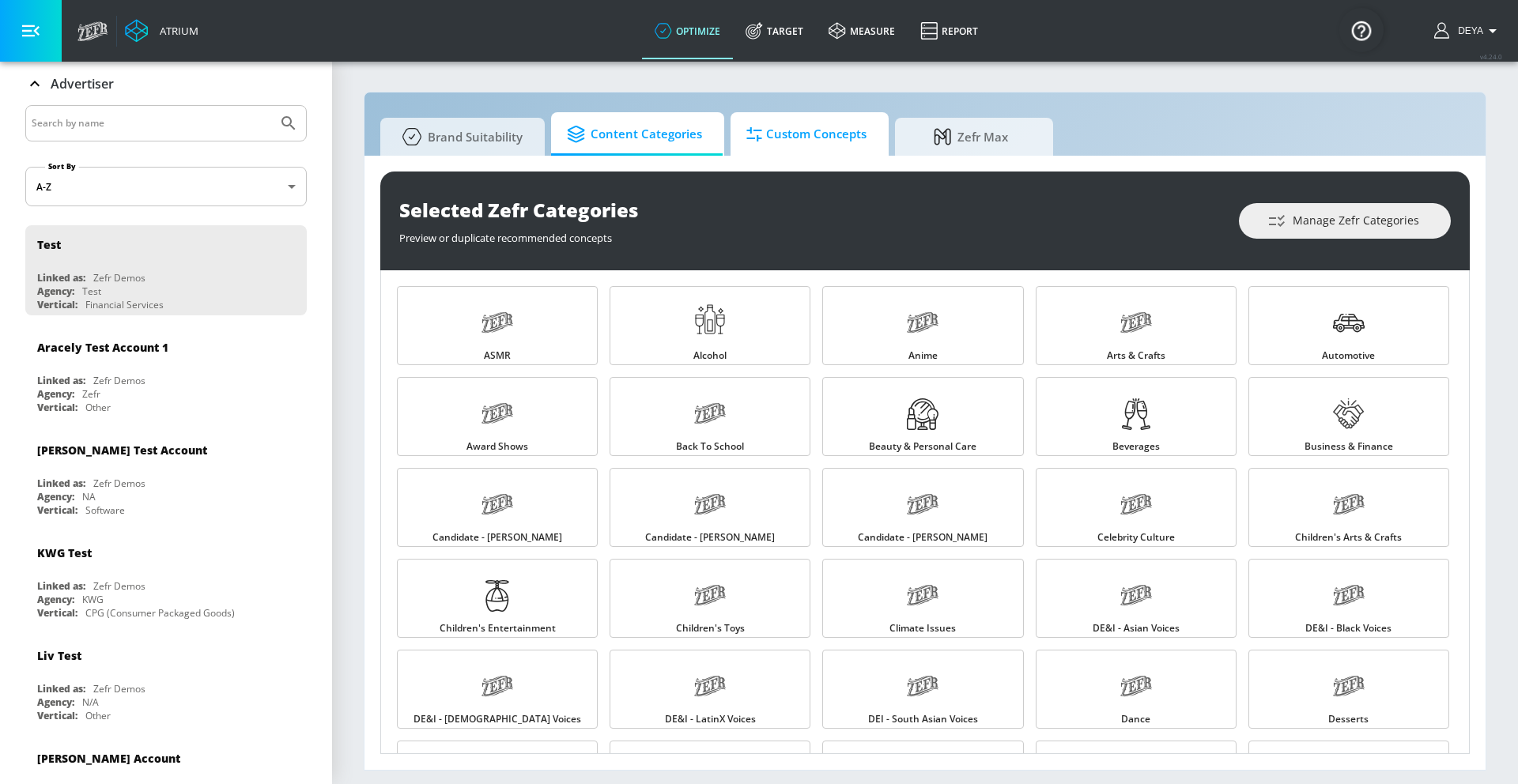
click at [791, 117] on span "Custom Concepts" at bounding box center [807, 134] width 121 height 38
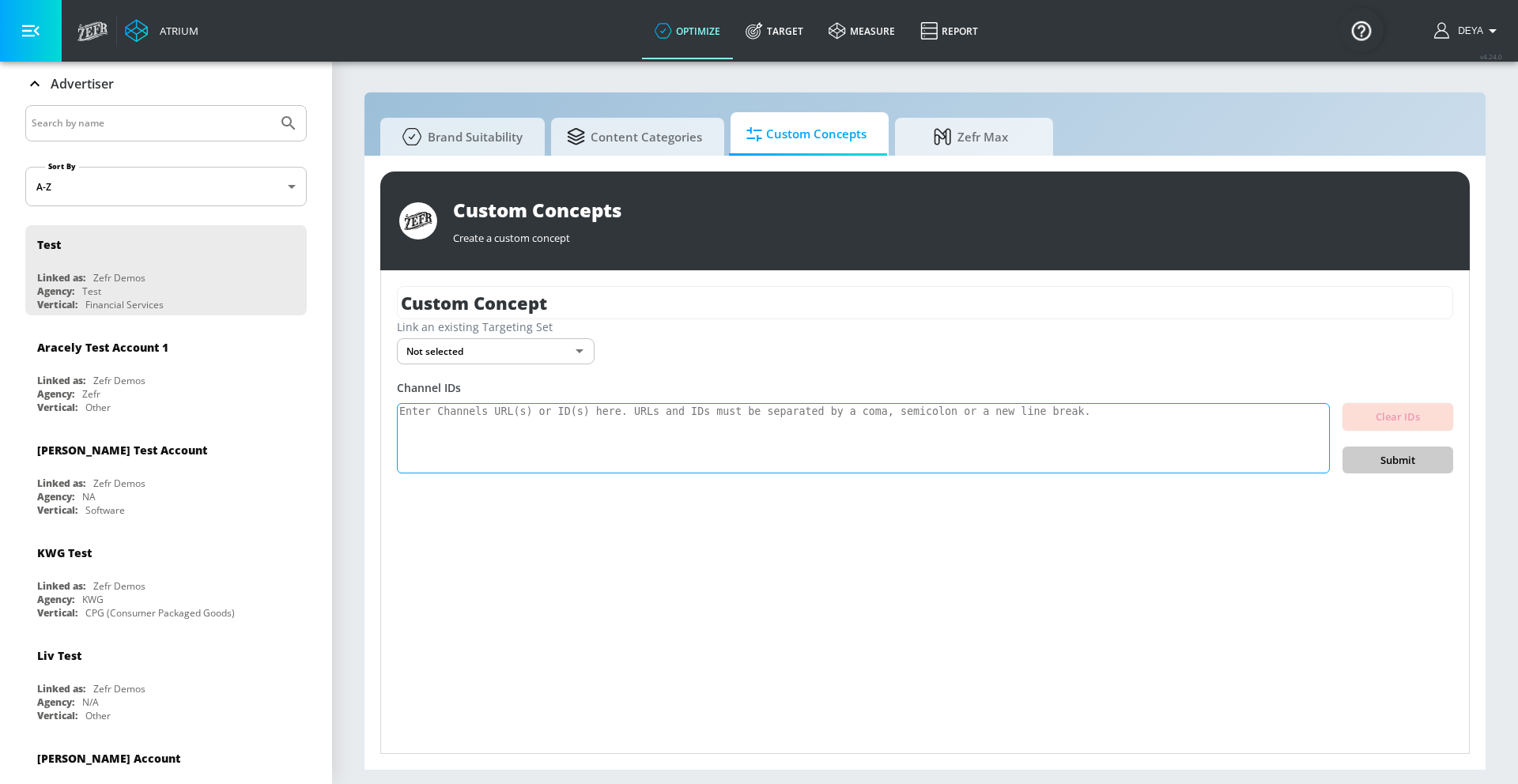
click at [702, 426] on textarea at bounding box center [863, 439] width 933 height 71
click at [532, 342] on body "Atrium optimize Target measure Report optimize Target measure Report v 4.24.0 D…" at bounding box center [759, 392] width 1518 height 784
click at [502, 398] on li "Custom Sephora" at bounding box center [495, 409] width 197 height 26
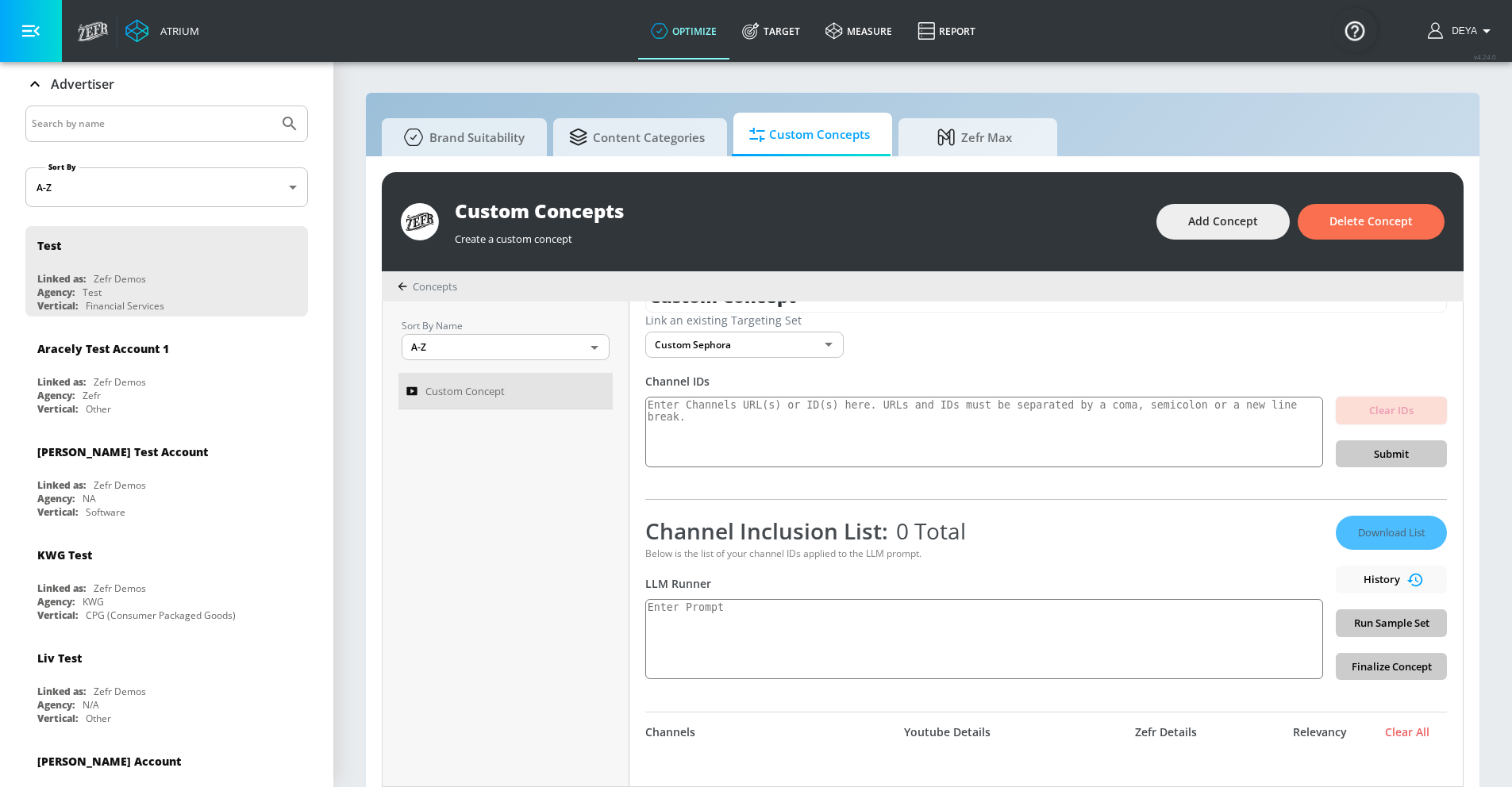
scroll to position [123, 0]
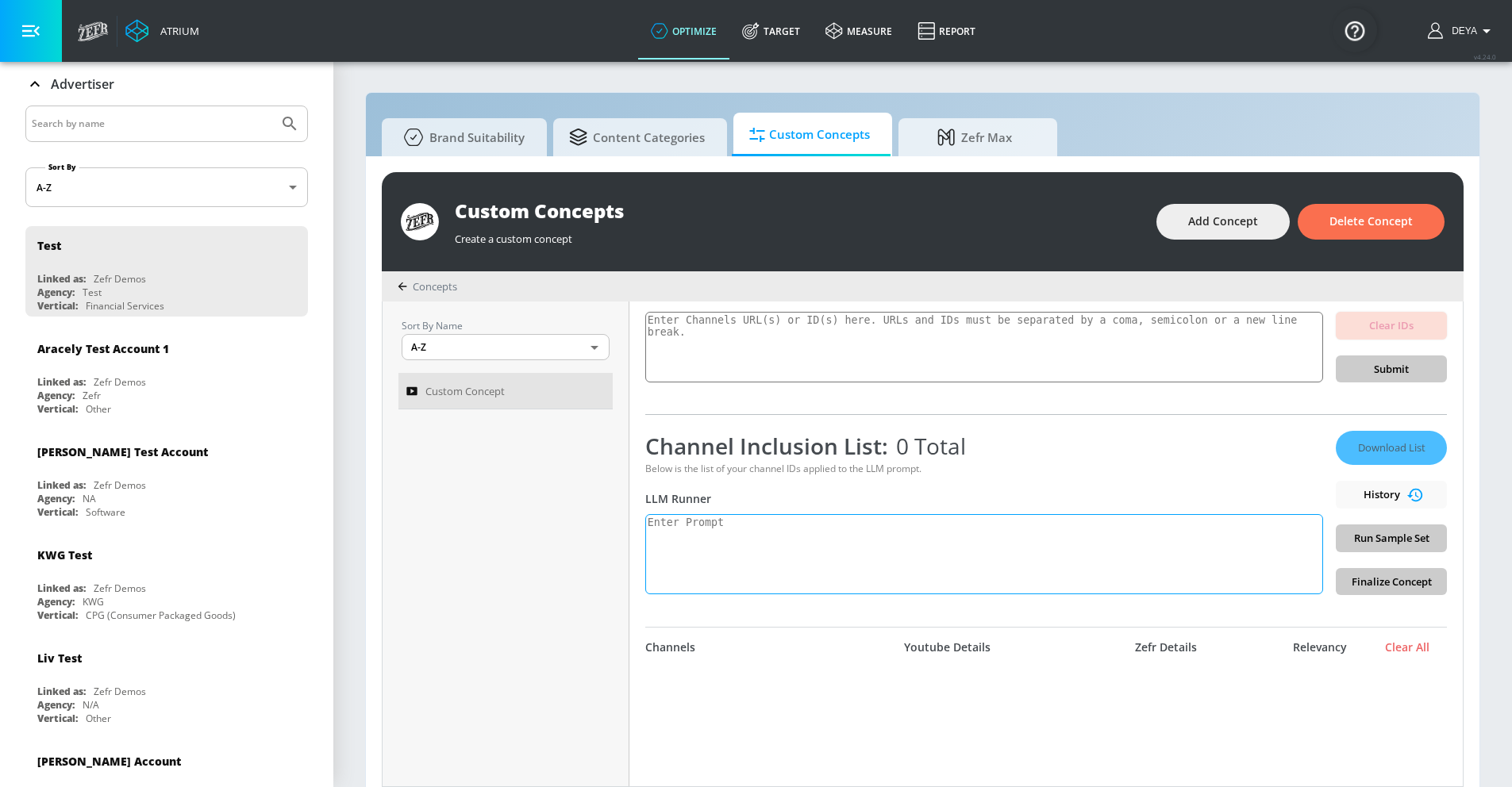
click at [844, 552] on textarea at bounding box center [984, 554] width 678 height 80
type textarea "bluey"
click at [1409, 530] on span "Run Sample Set" at bounding box center [1391, 538] width 85 height 18
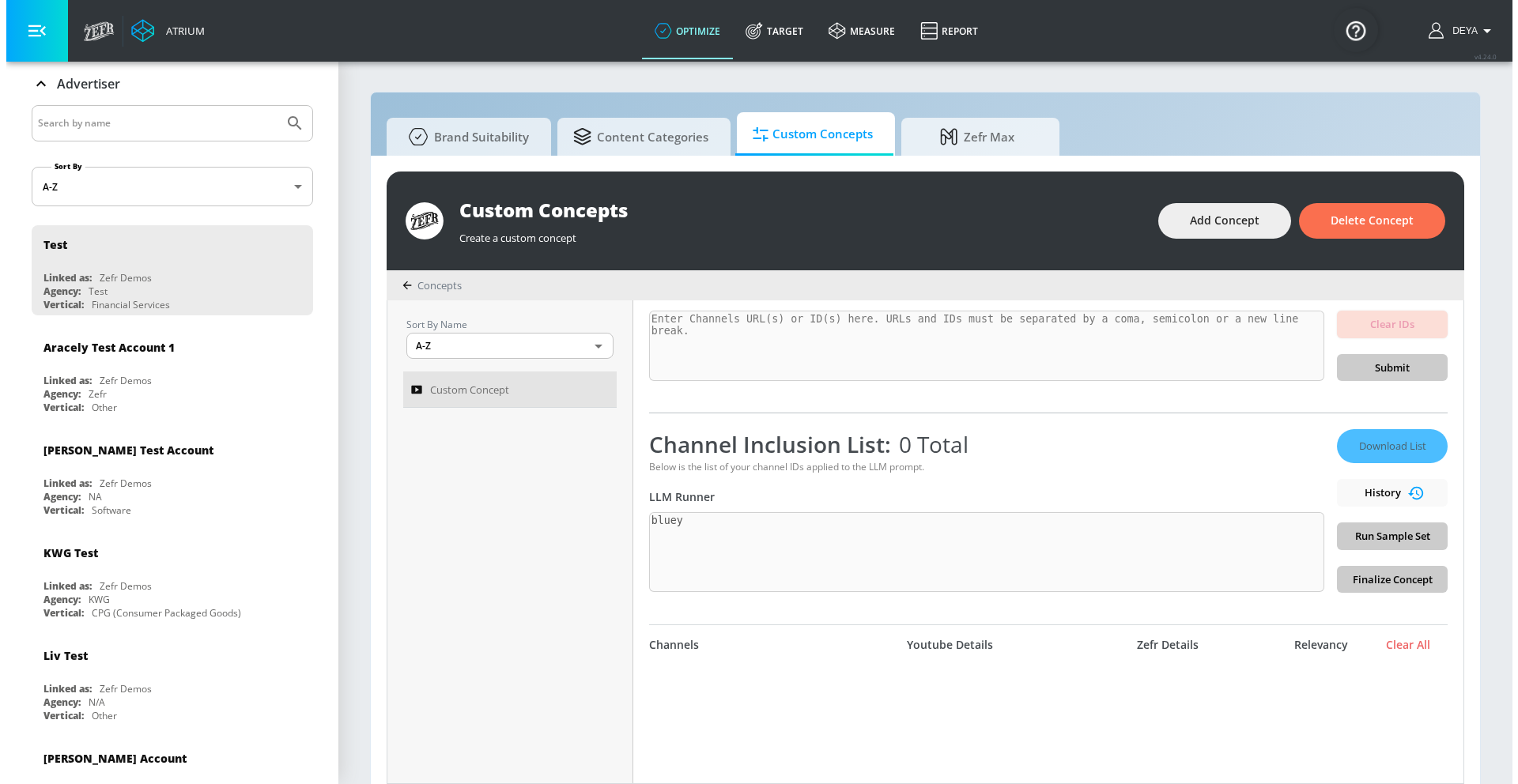
scroll to position [65, 0]
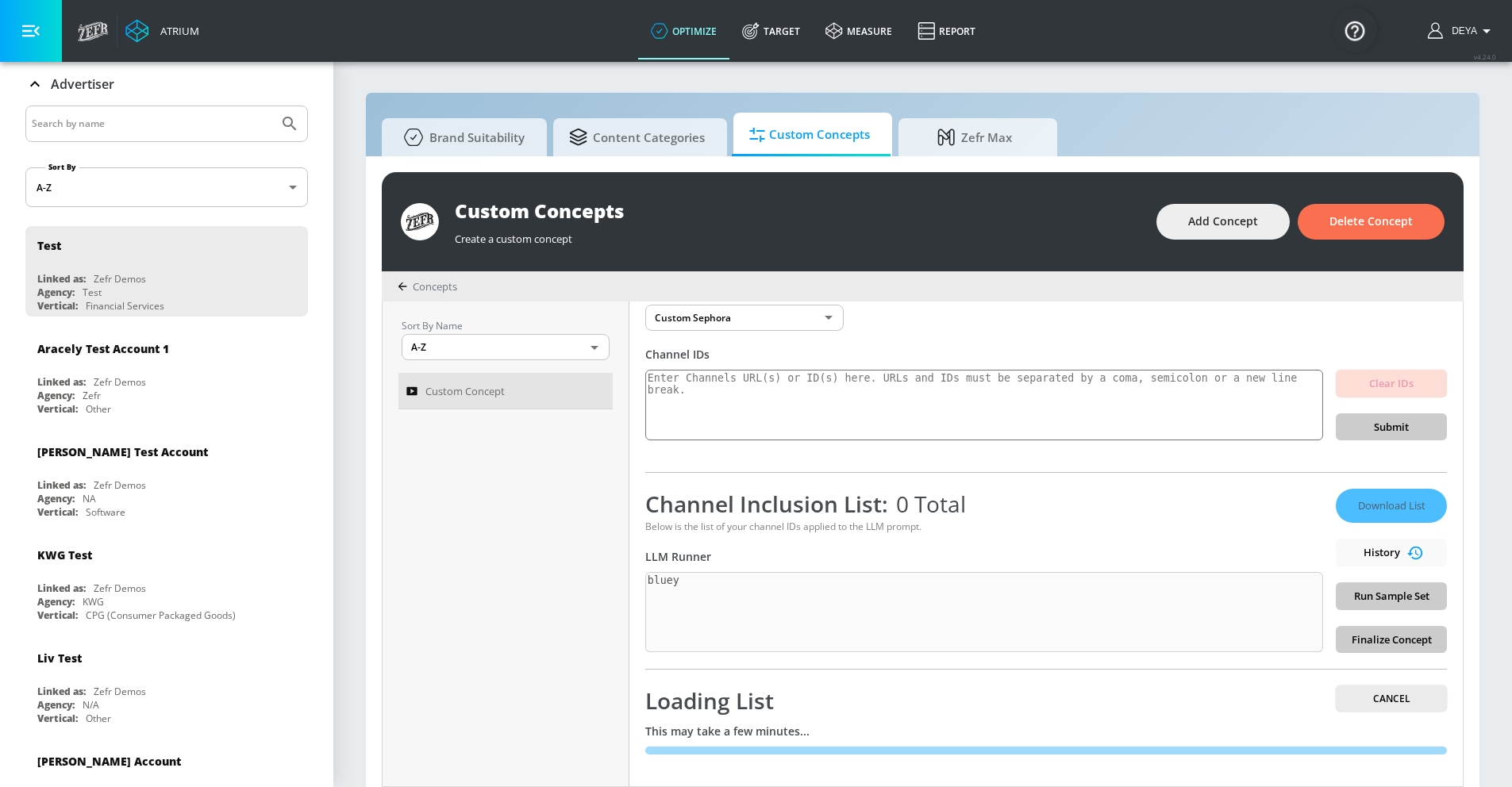
click at [614, 574] on div "Sort By Name A-Z ASC ​ Custom Concept Custom Concept Link an existing Targeting…" at bounding box center [923, 544] width 1081 height 485
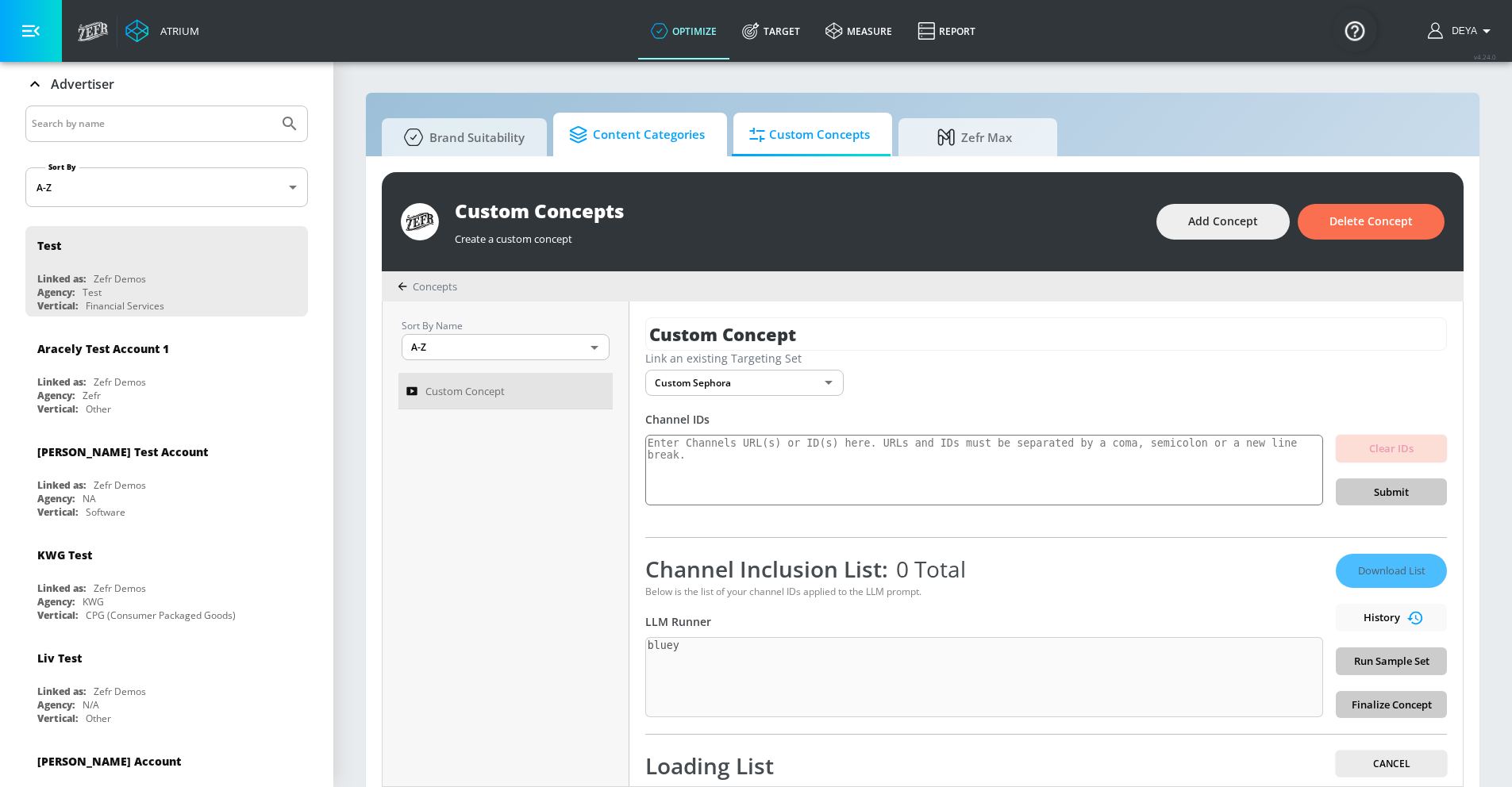
click at [643, 154] on link "Content Categories" at bounding box center [639, 135] width 173 height 44
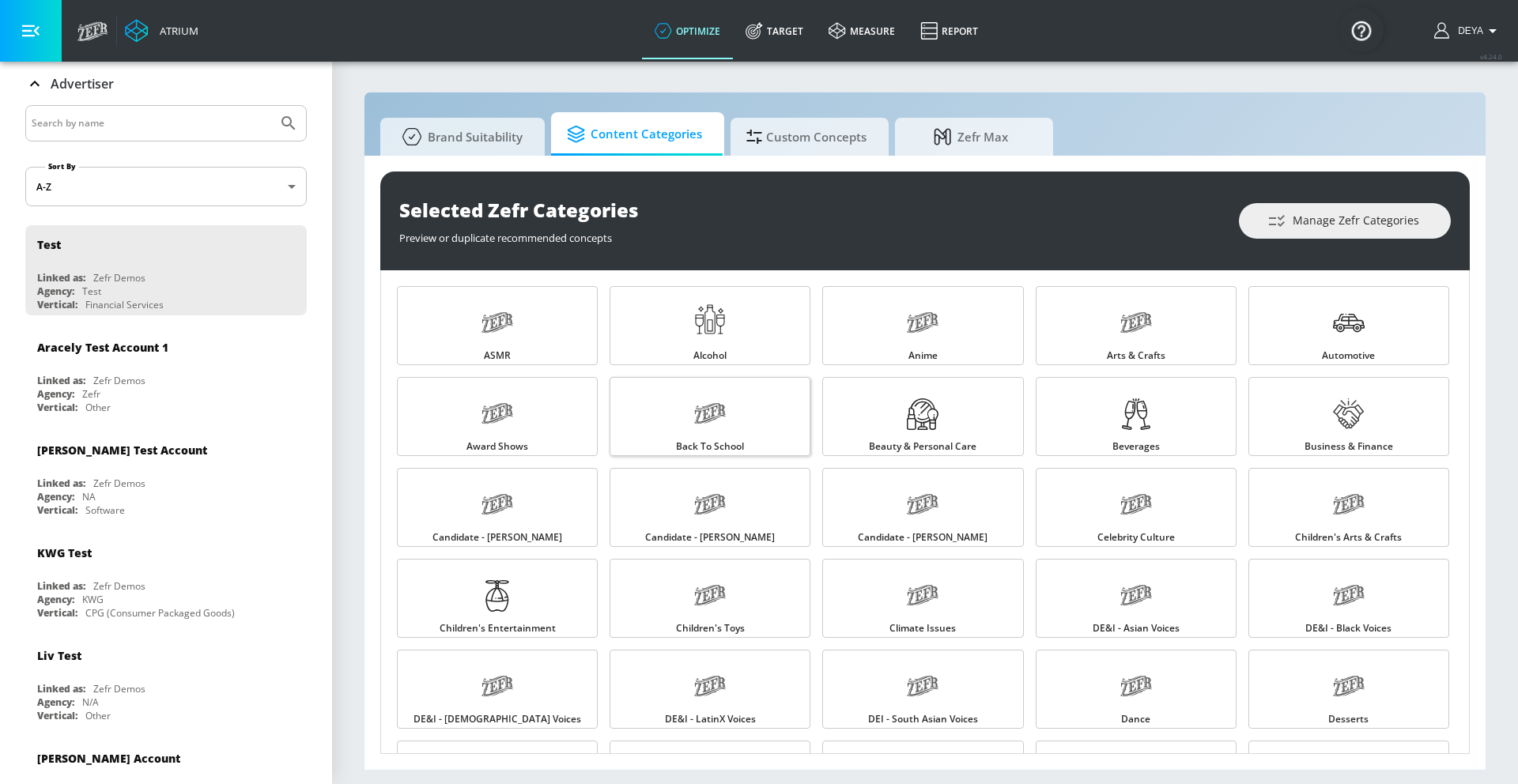
click at [766, 410] on link "Back to School" at bounding box center [710, 417] width 201 height 79
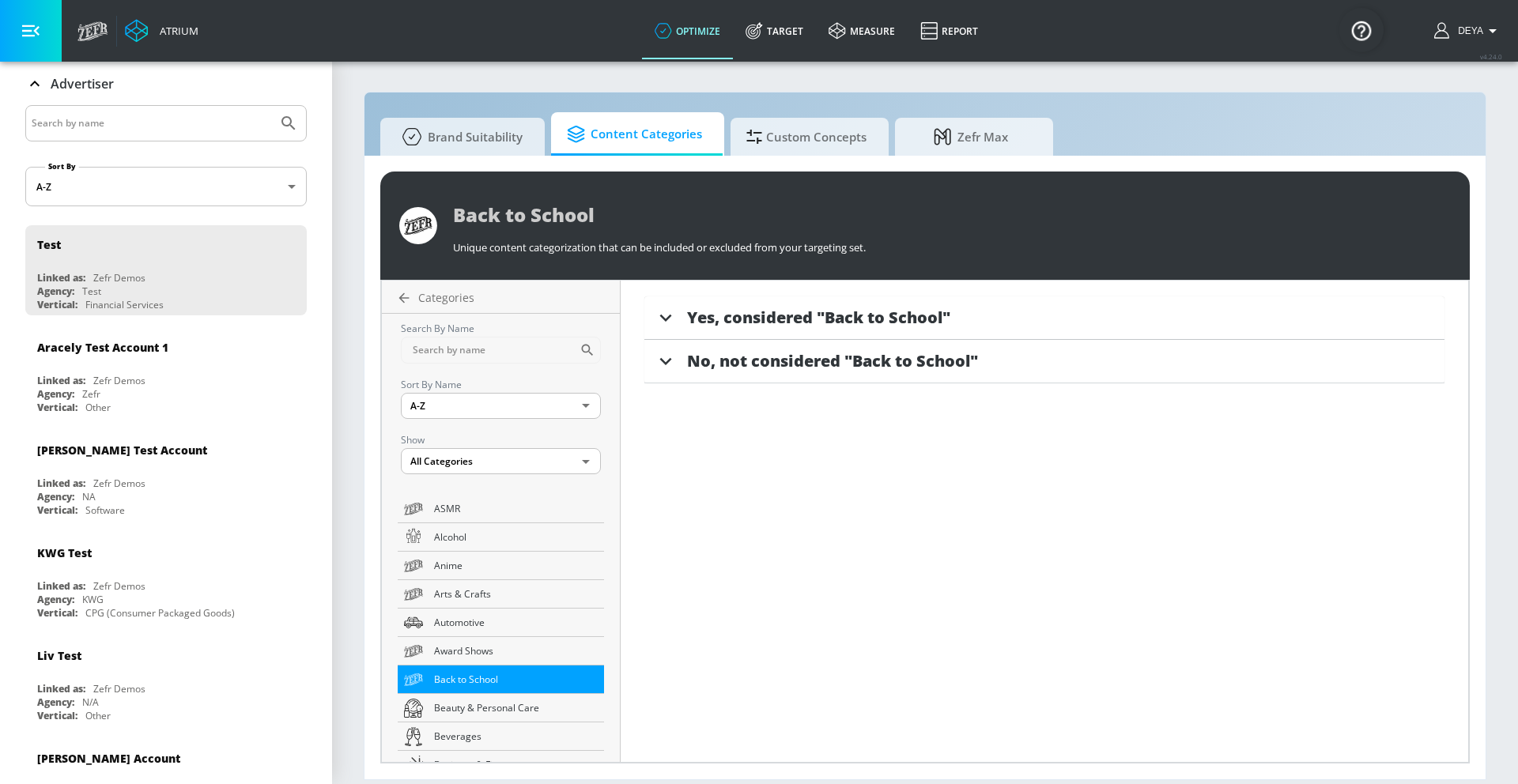
click at [861, 313] on span "Yes, considered "Back to School"" at bounding box center [819, 317] width 263 height 21
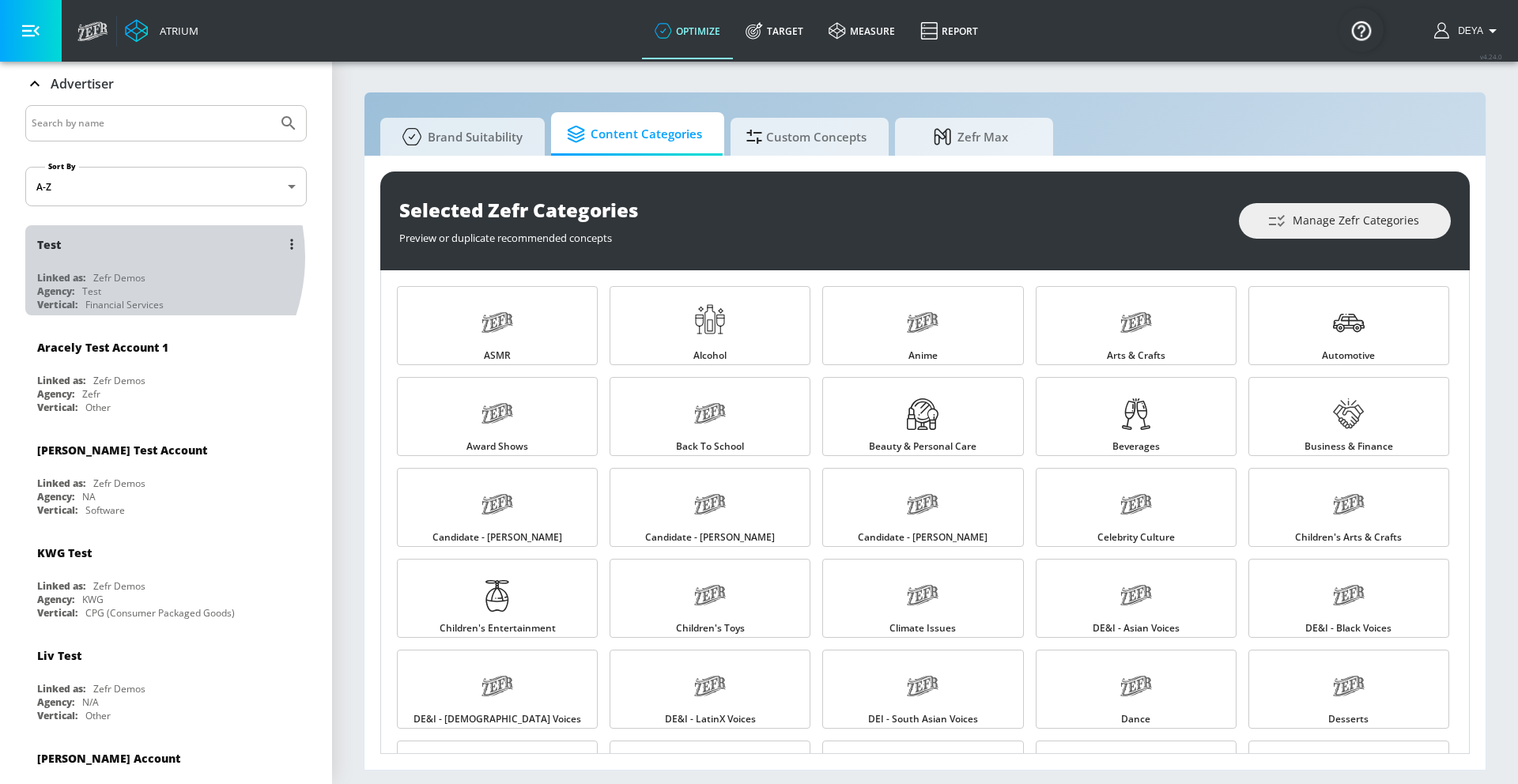
click at [114, 257] on div "Test" at bounding box center [170, 245] width 266 height 38
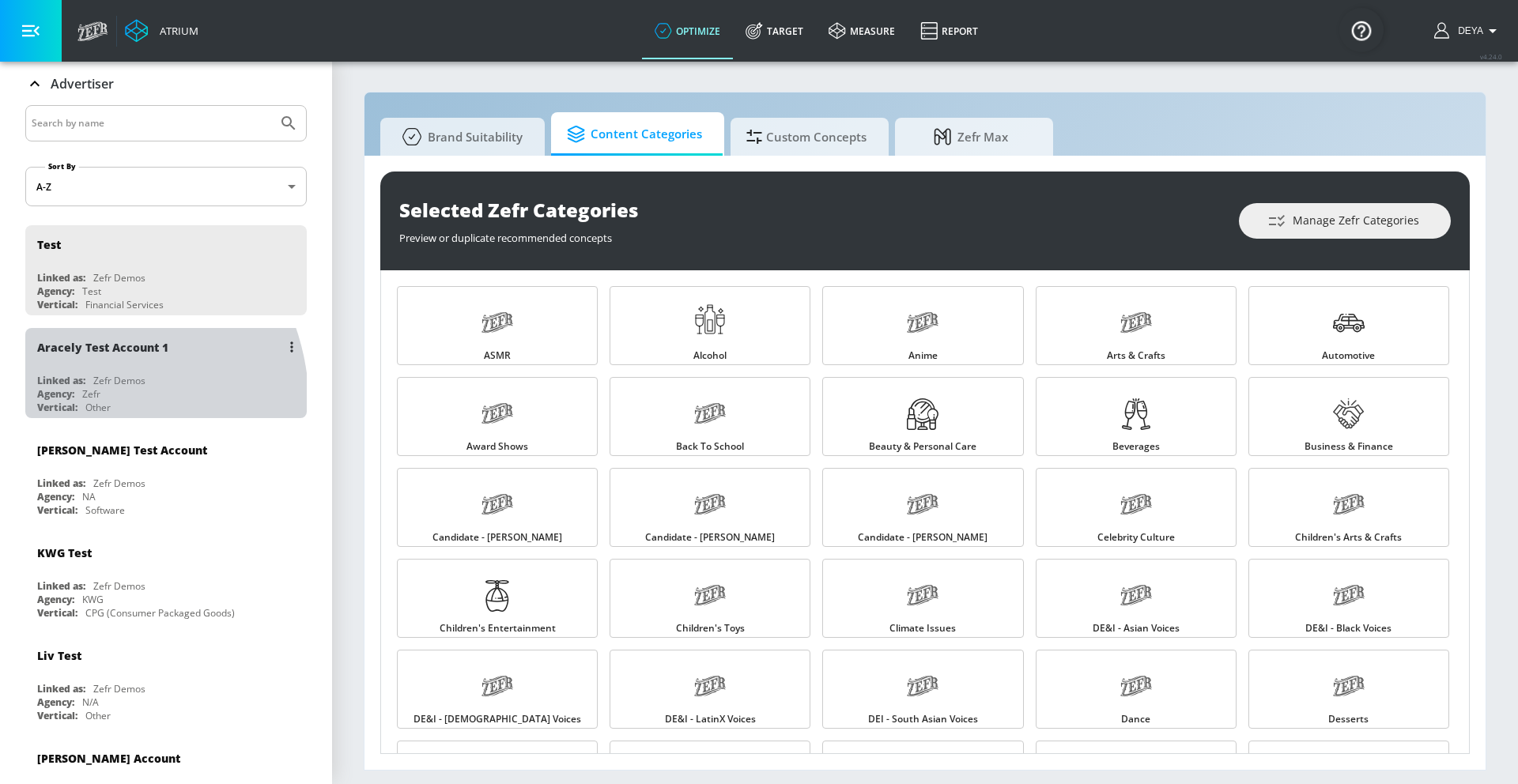
click at [65, 408] on div "Vertical:" at bounding box center [58, 408] width 40 height 14
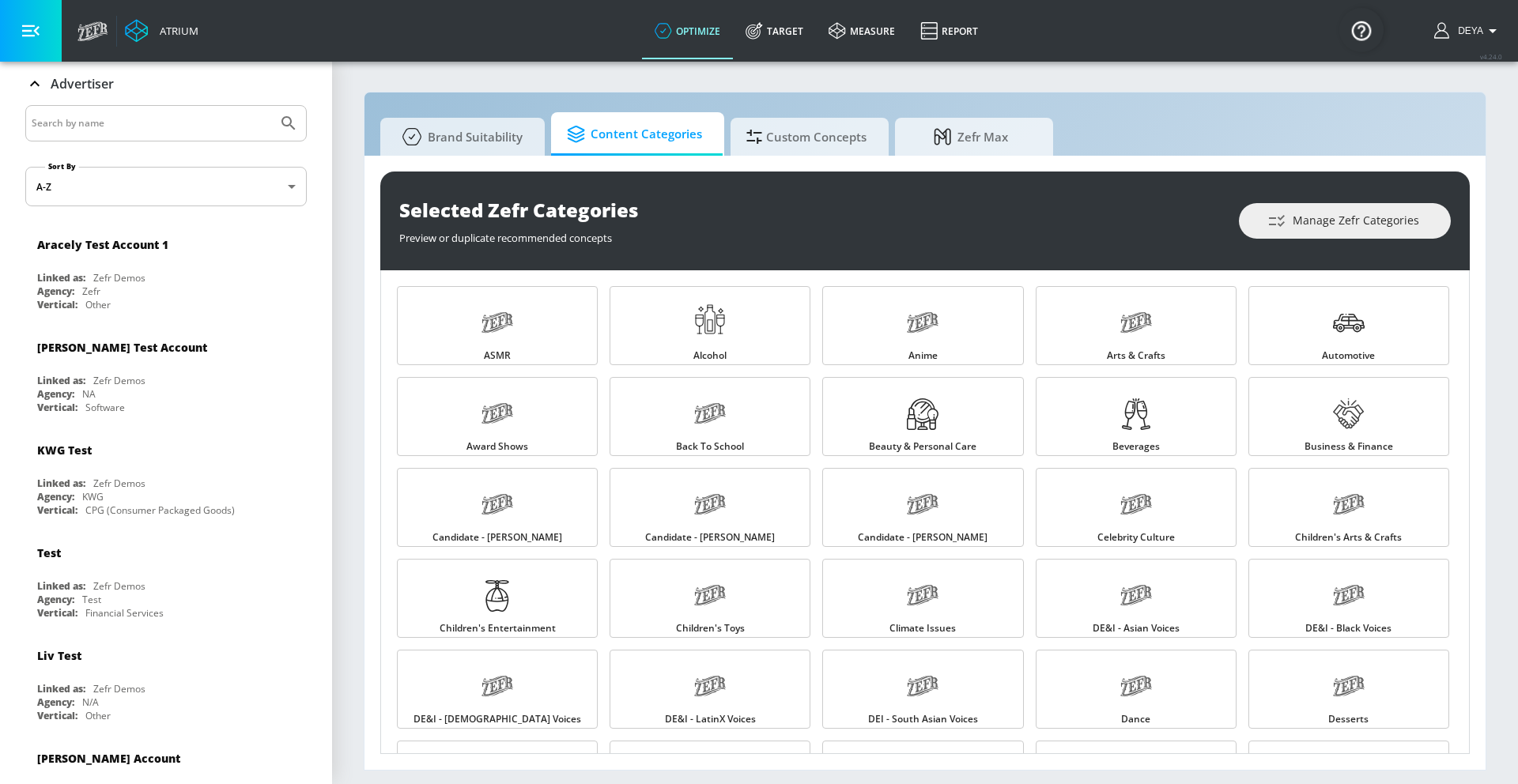
drag, startPoint x: 872, startPoint y: 27, endPoint x: 875, endPoint y: 68, distance: 41.1
click at [871, 27] on link "measure" at bounding box center [862, 31] width 91 height 57
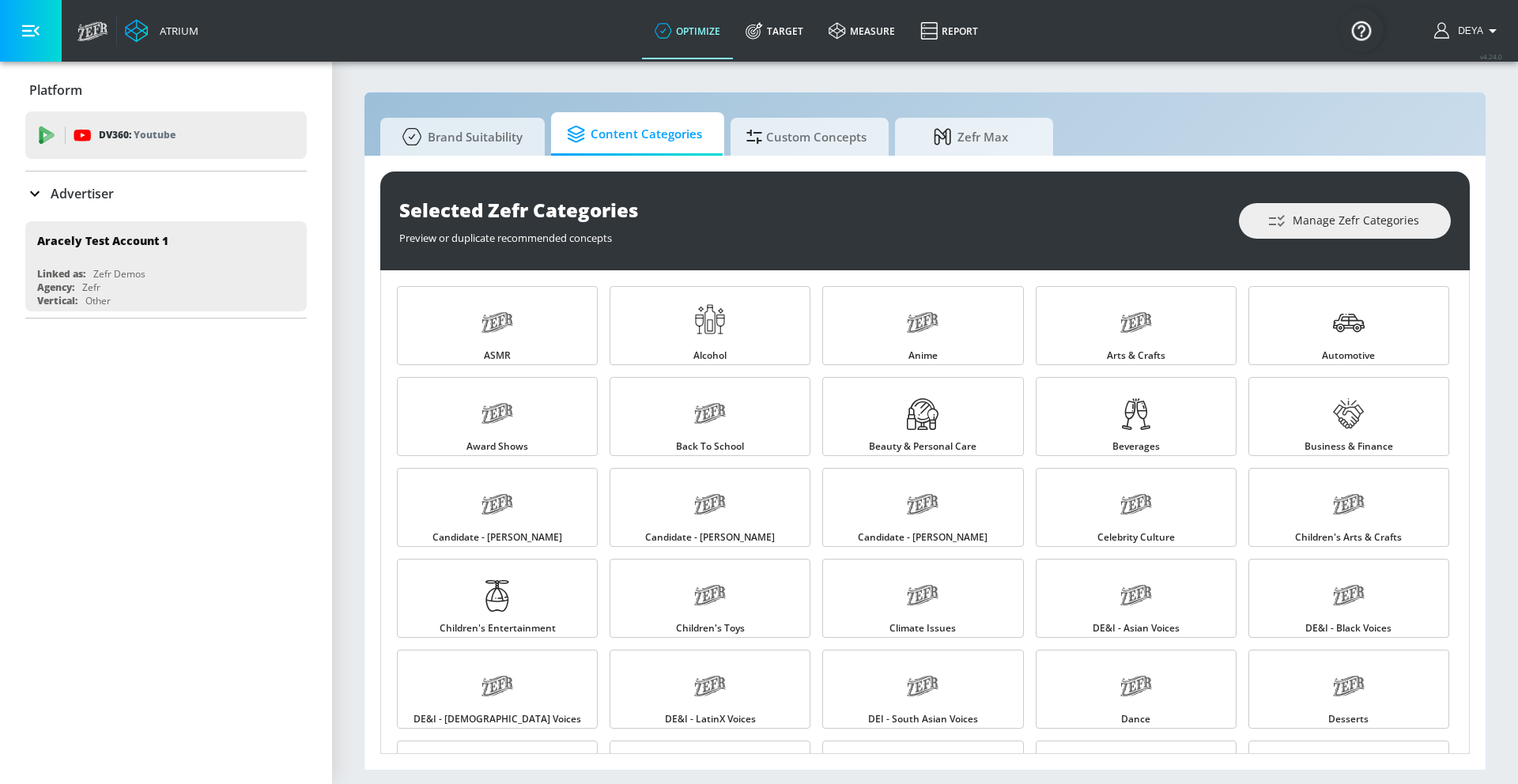
click at [33, 200] on icon at bounding box center [35, 194] width 19 height 19
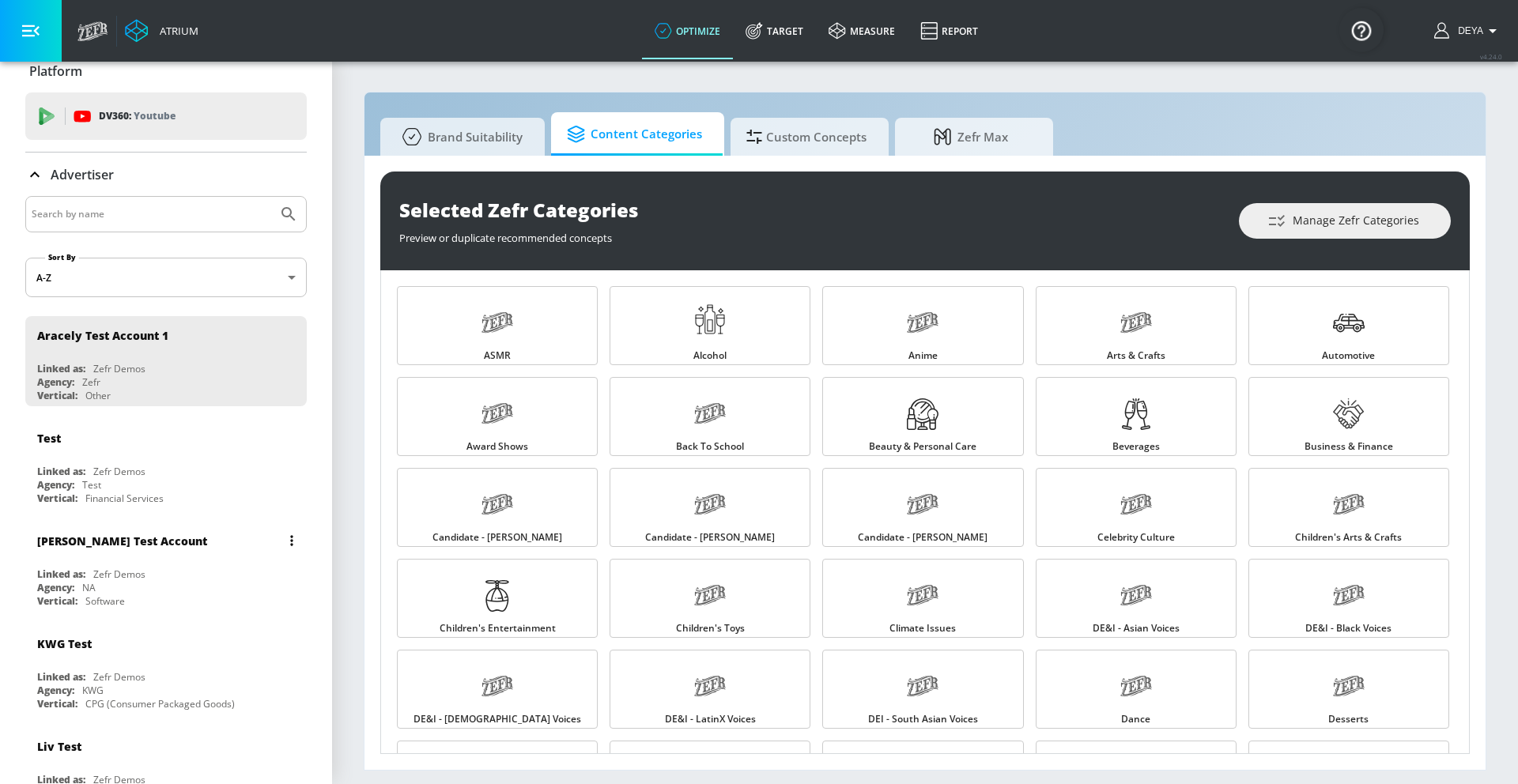
scroll to position [27, 0]
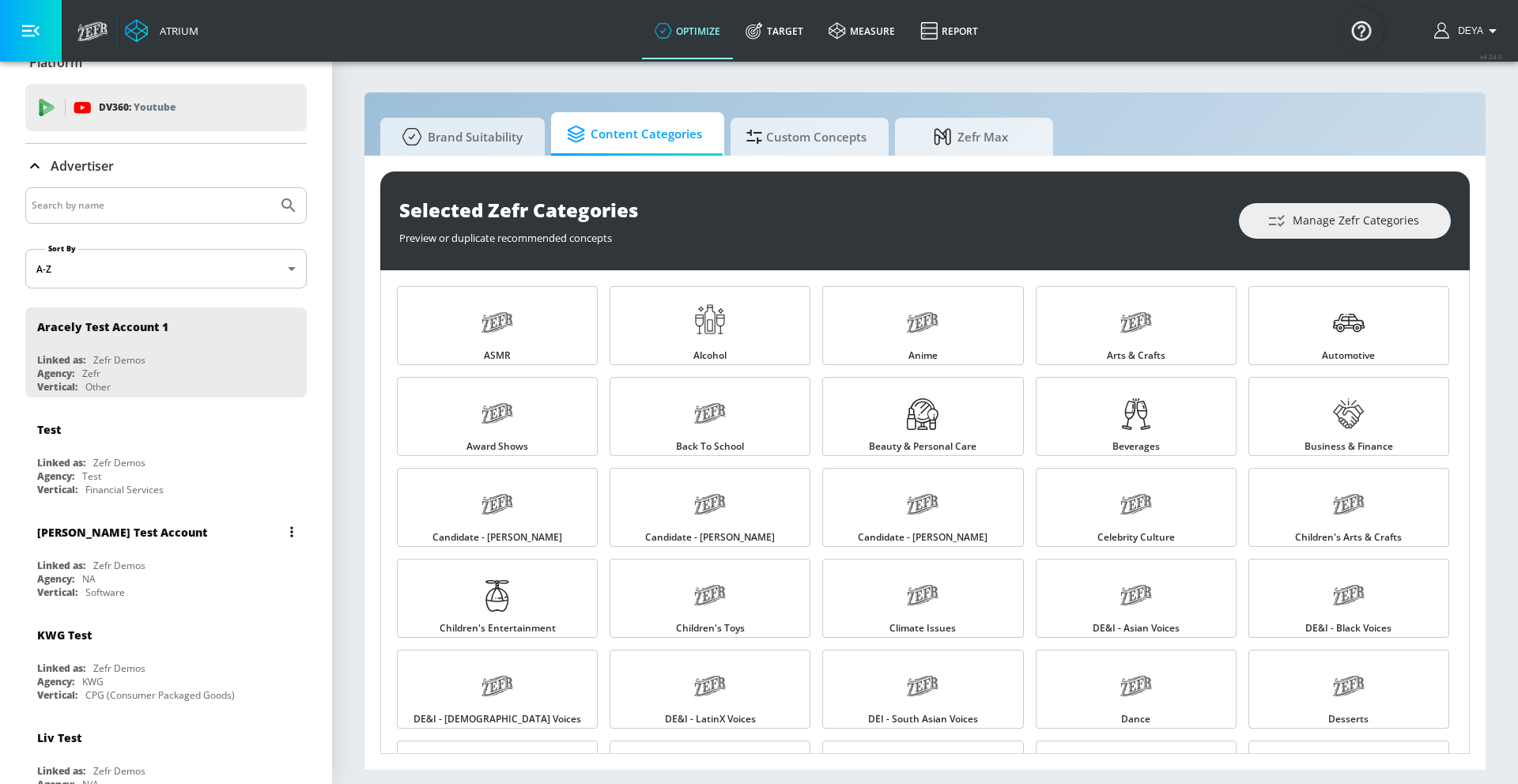
click at [109, 581] on div "Agency: NA" at bounding box center [170, 578] width 266 height 14
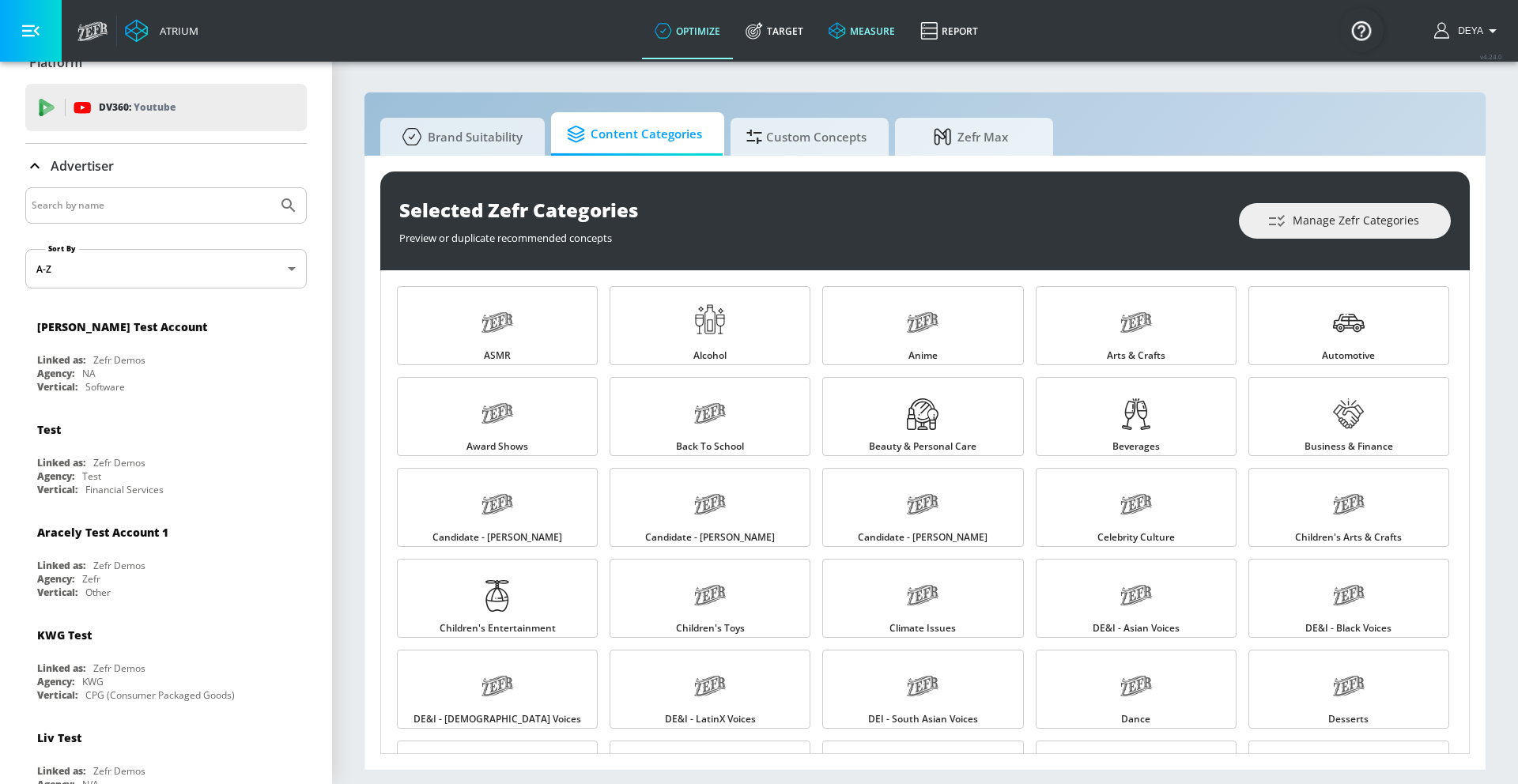
click at [888, 26] on link "measure" at bounding box center [862, 31] width 91 height 57
